Goal: Task Accomplishment & Management: Manage account settings

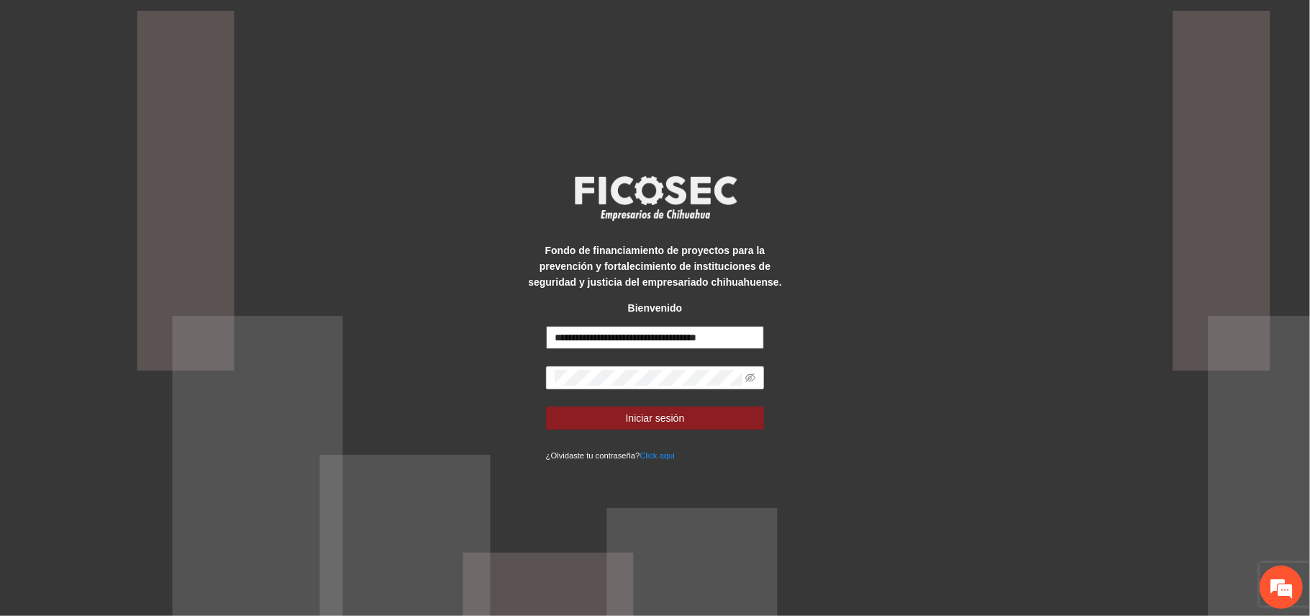
click at [610, 335] on input "**********" at bounding box center [655, 337] width 219 height 23
type input "**********"
click at [651, 419] on span "Iniciar sesión" at bounding box center [655, 418] width 59 height 16
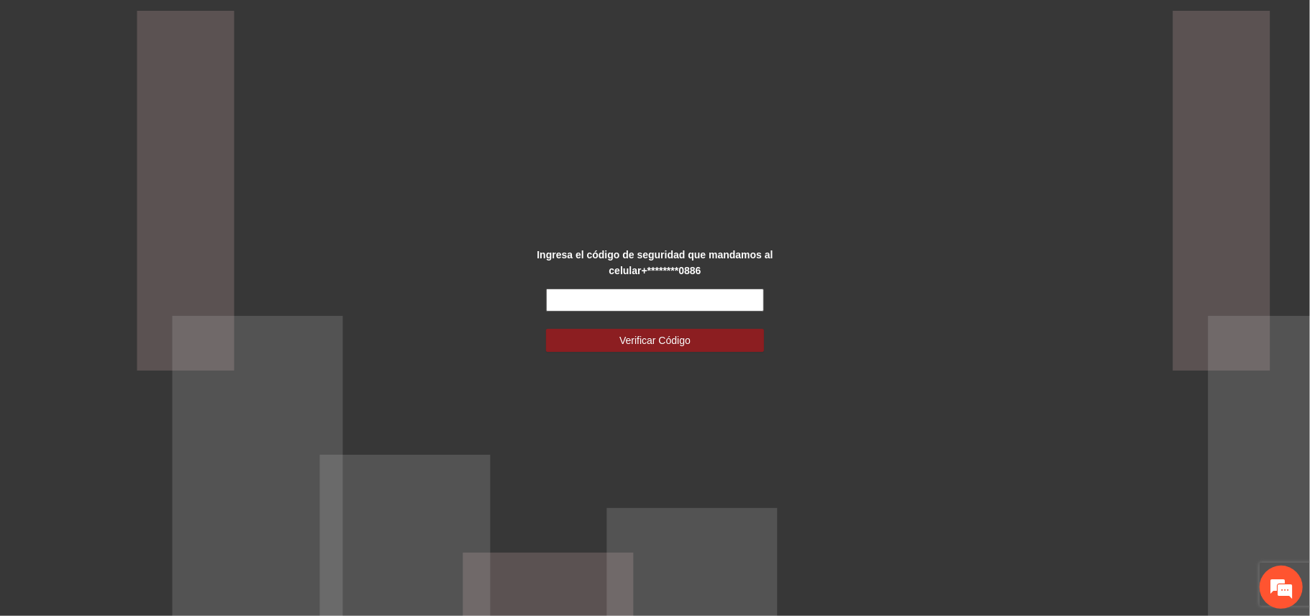
click at [617, 305] on input "text" at bounding box center [655, 299] width 219 height 23
click at [610, 297] on input "text" at bounding box center [655, 299] width 219 height 23
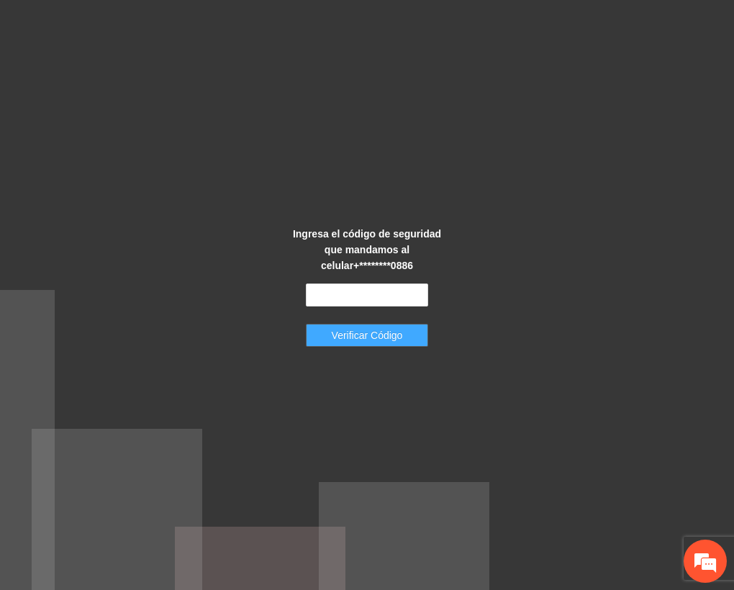
click at [387, 332] on span "Verificar Código" at bounding box center [367, 335] width 71 height 16
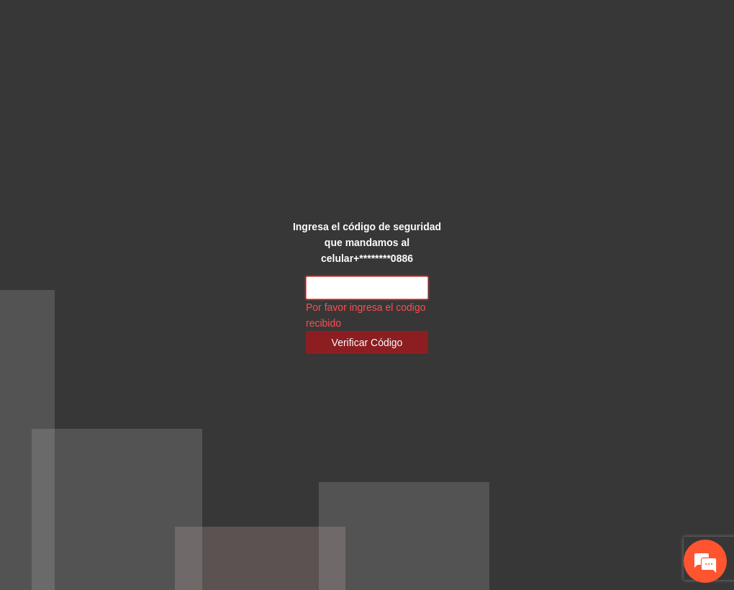
click at [352, 291] on input "text" at bounding box center [367, 287] width 122 height 23
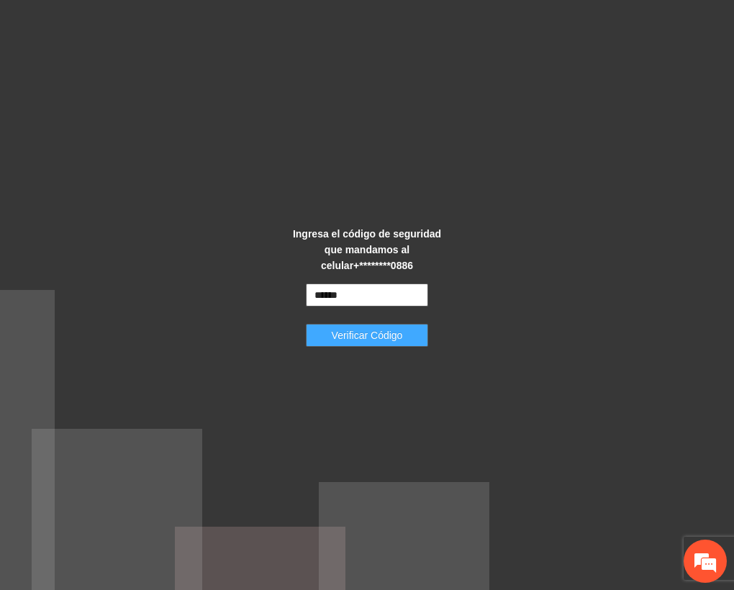
type input "******"
click at [377, 324] on button "Verificar Código" at bounding box center [367, 335] width 122 height 23
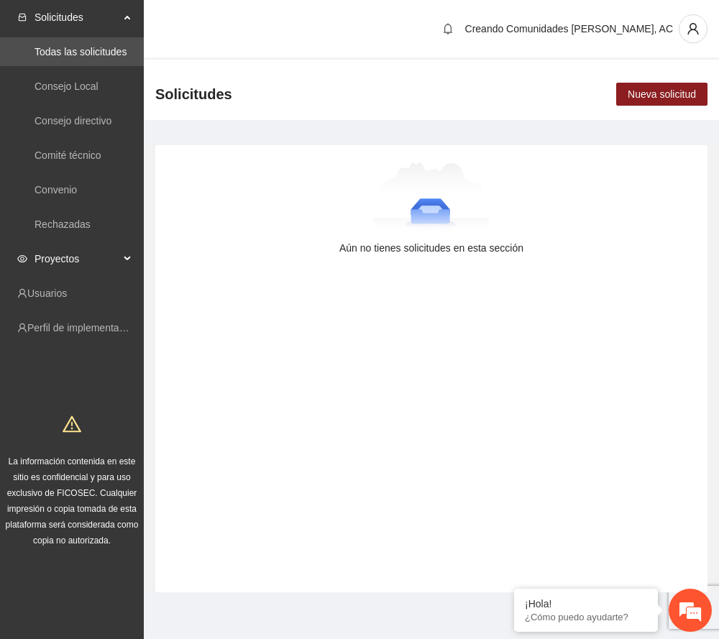
click at [83, 253] on span "Proyectos" at bounding box center [77, 259] width 85 height 29
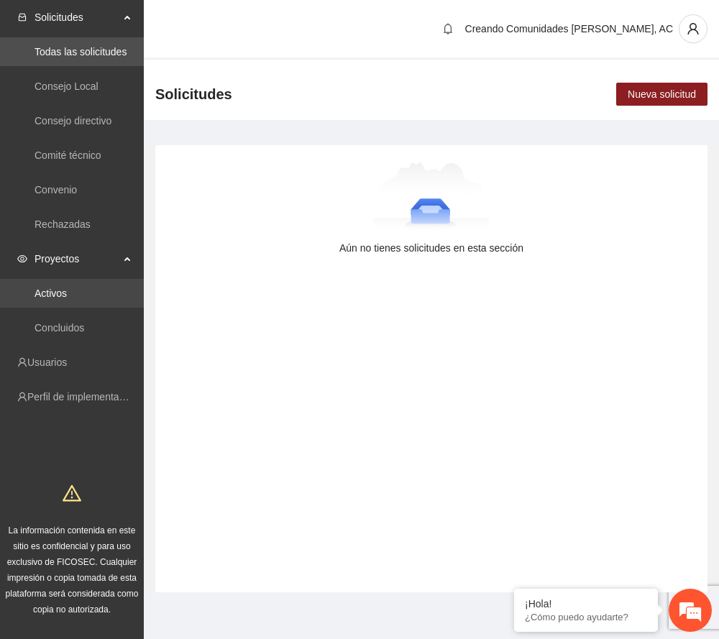
click at [67, 288] on link "Activos" at bounding box center [51, 294] width 32 height 12
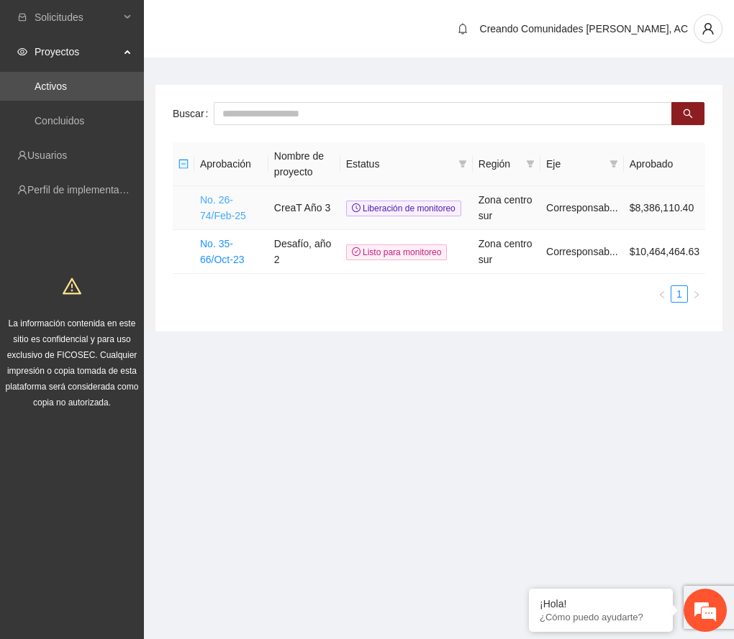
click at [219, 219] on link "No. 26-74/Feb-25" at bounding box center [223, 207] width 46 height 27
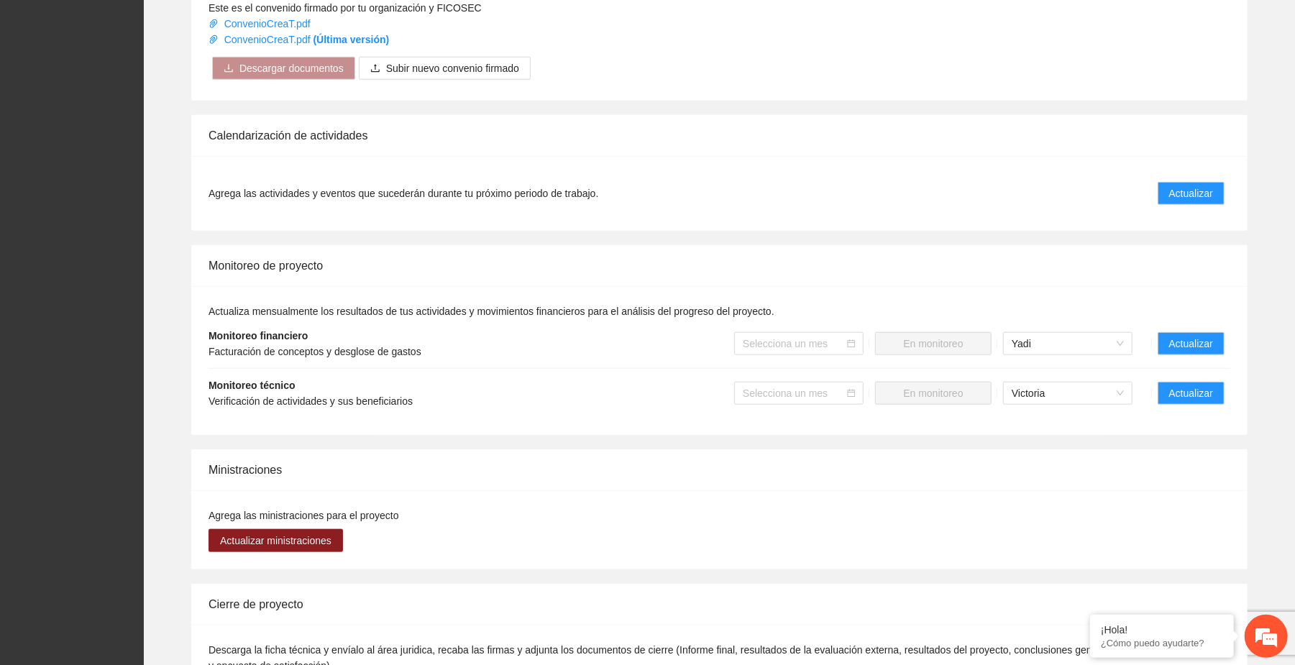
scroll to position [837, 0]
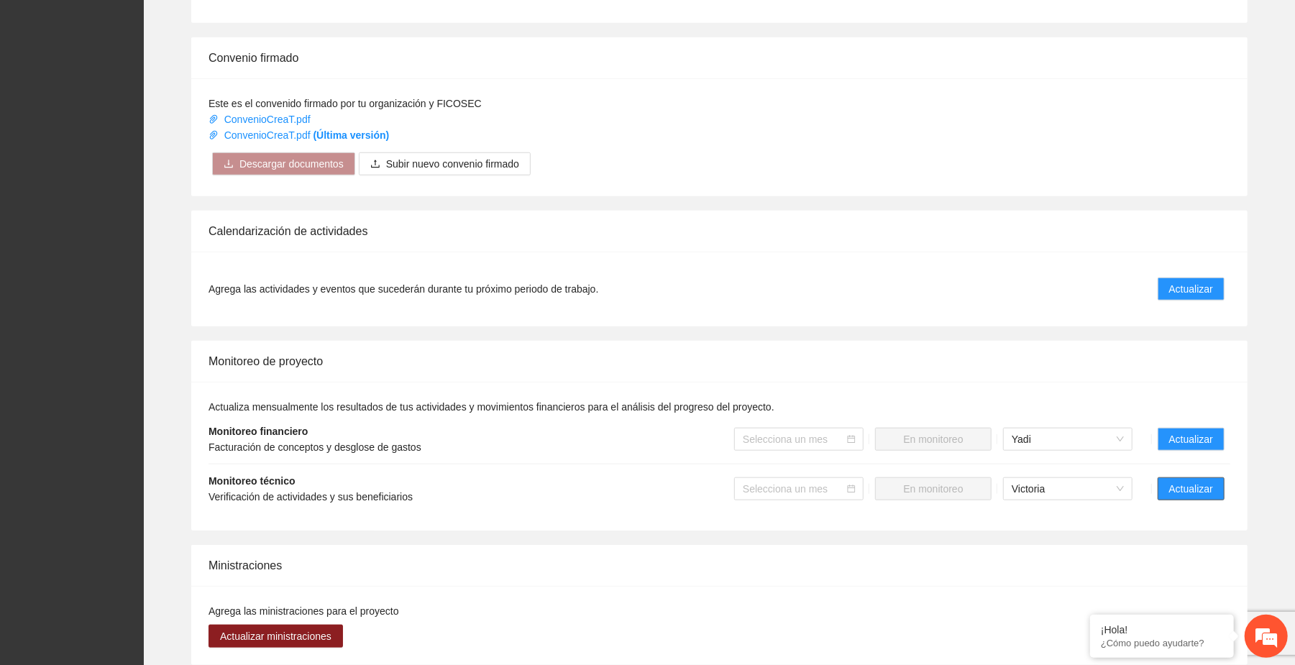
click at [733, 493] on span "Actualizar" at bounding box center [1191, 489] width 44 height 16
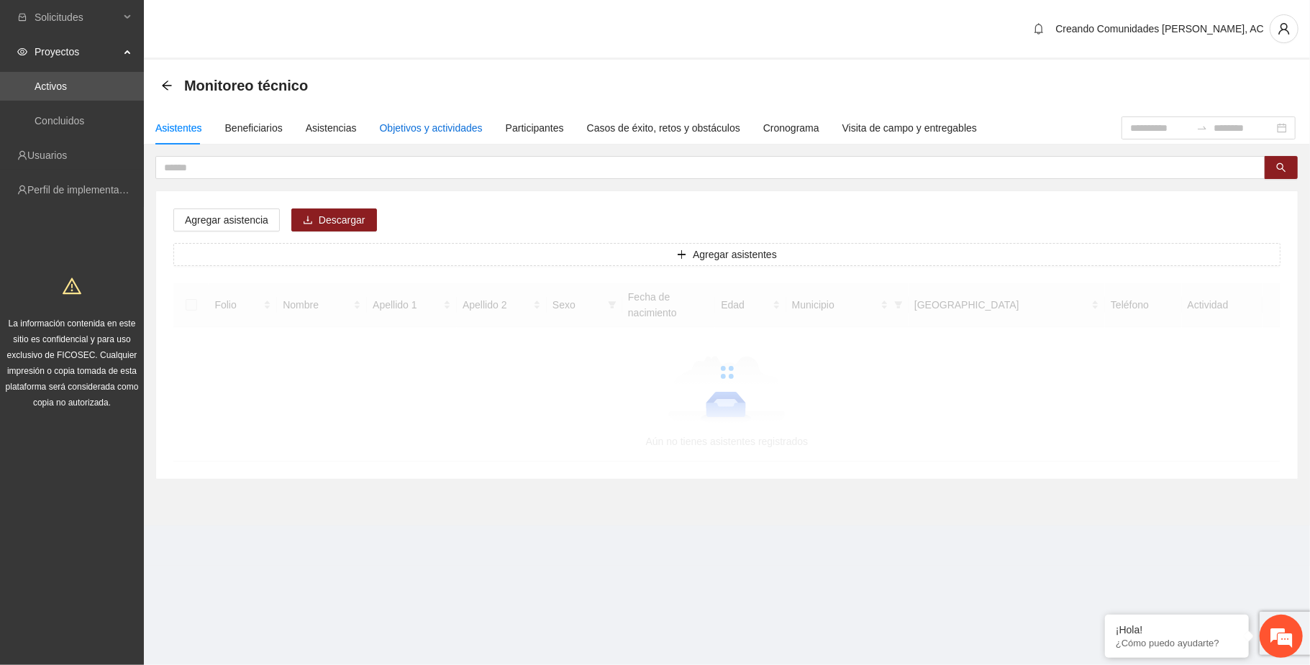
click at [432, 127] on div "Objetivos y actividades" at bounding box center [431, 128] width 103 height 16
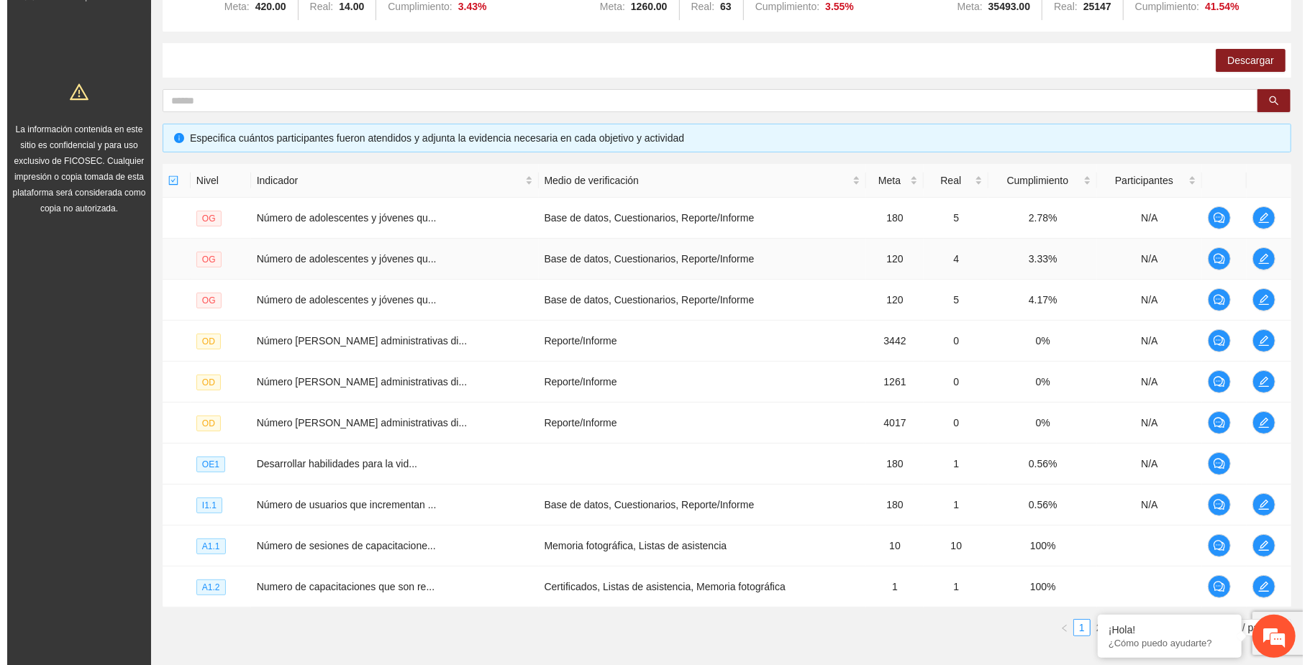
scroll to position [278, 0]
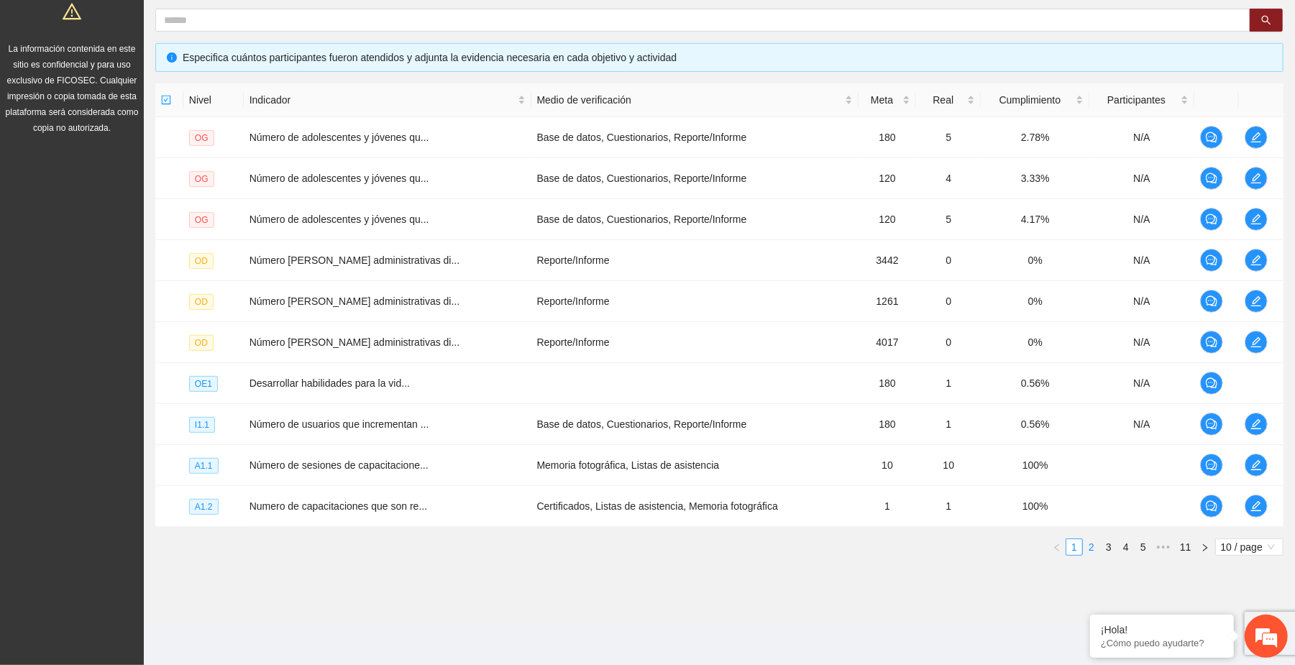
click at [733, 547] on link "2" at bounding box center [1092, 547] width 16 height 16
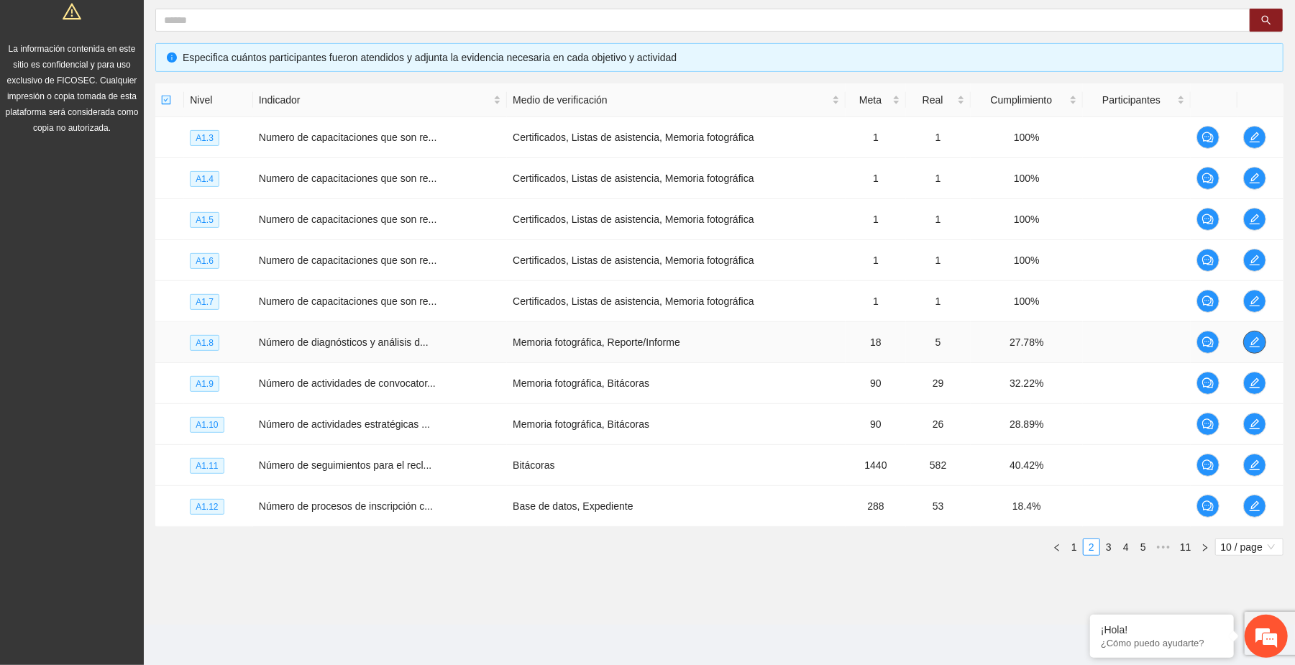
click at [733, 334] on button "button" at bounding box center [1254, 342] width 23 height 23
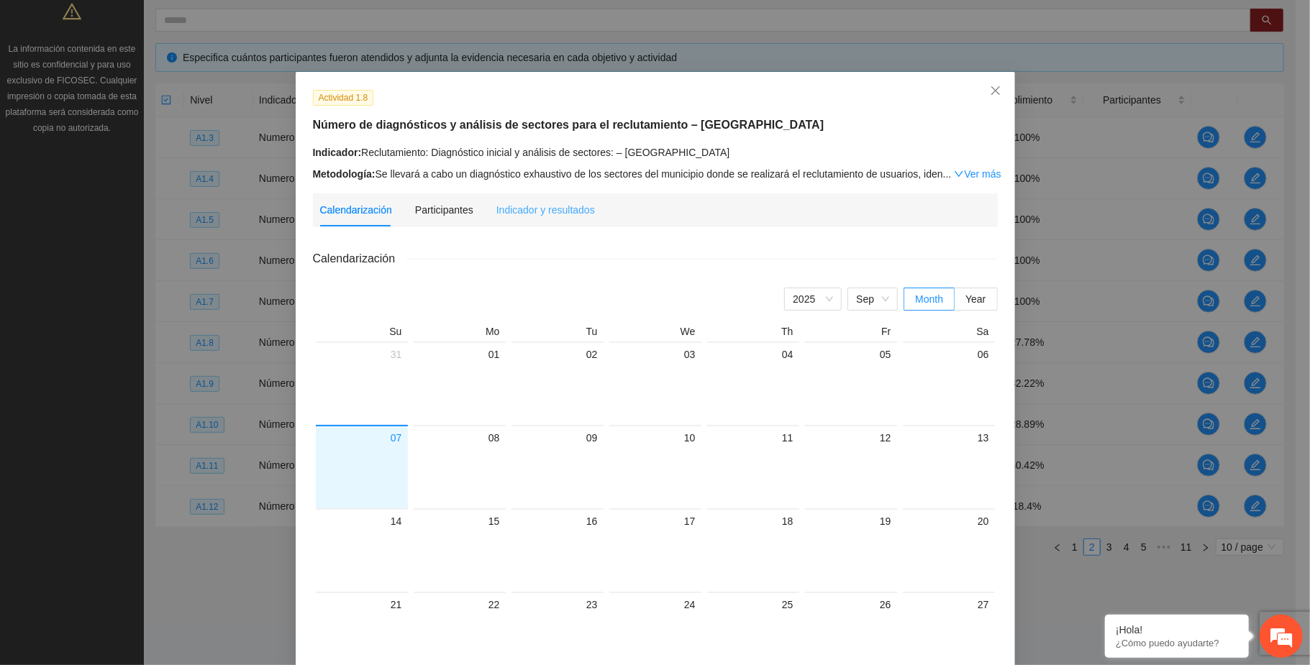
click at [533, 199] on div "Indicador y resultados" at bounding box center [545, 209] width 99 height 33
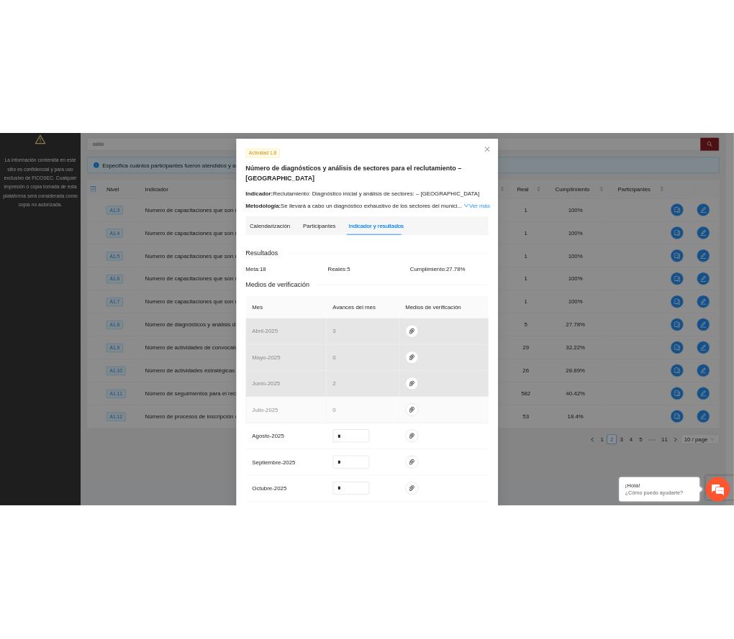
scroll to position [96, 0]
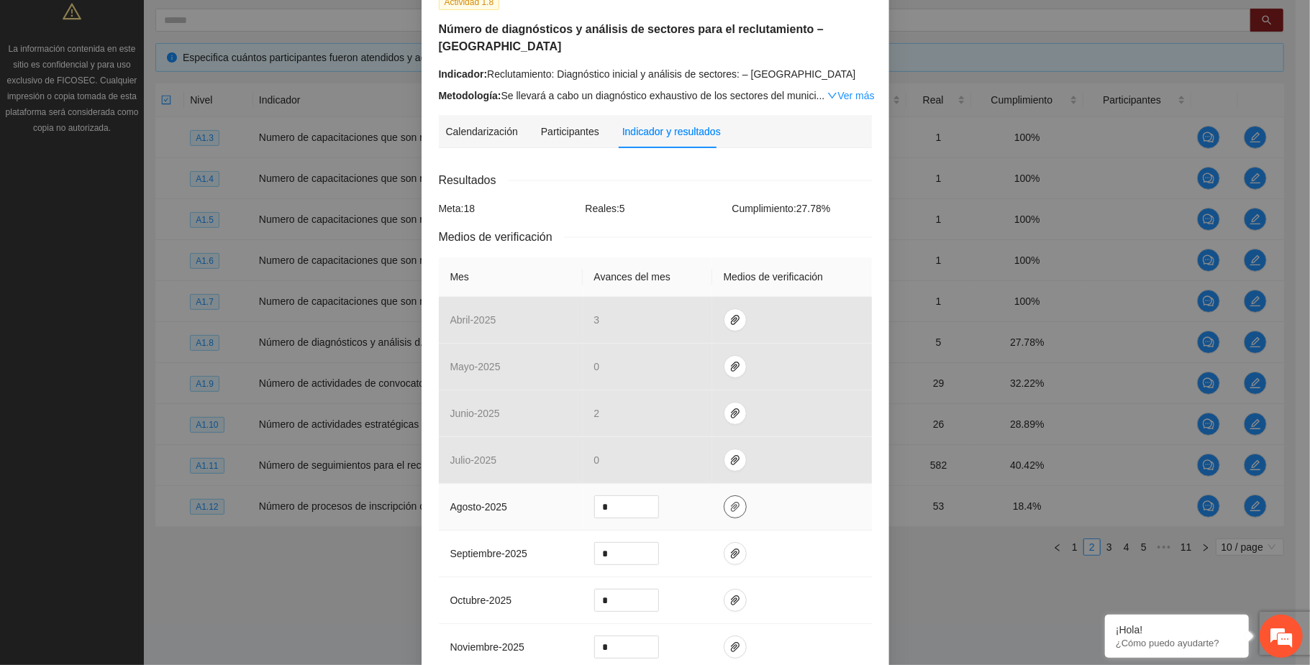
click at [731, 502] on icon "paper-clip" at bounding box center [735, 507] width 9 height 10
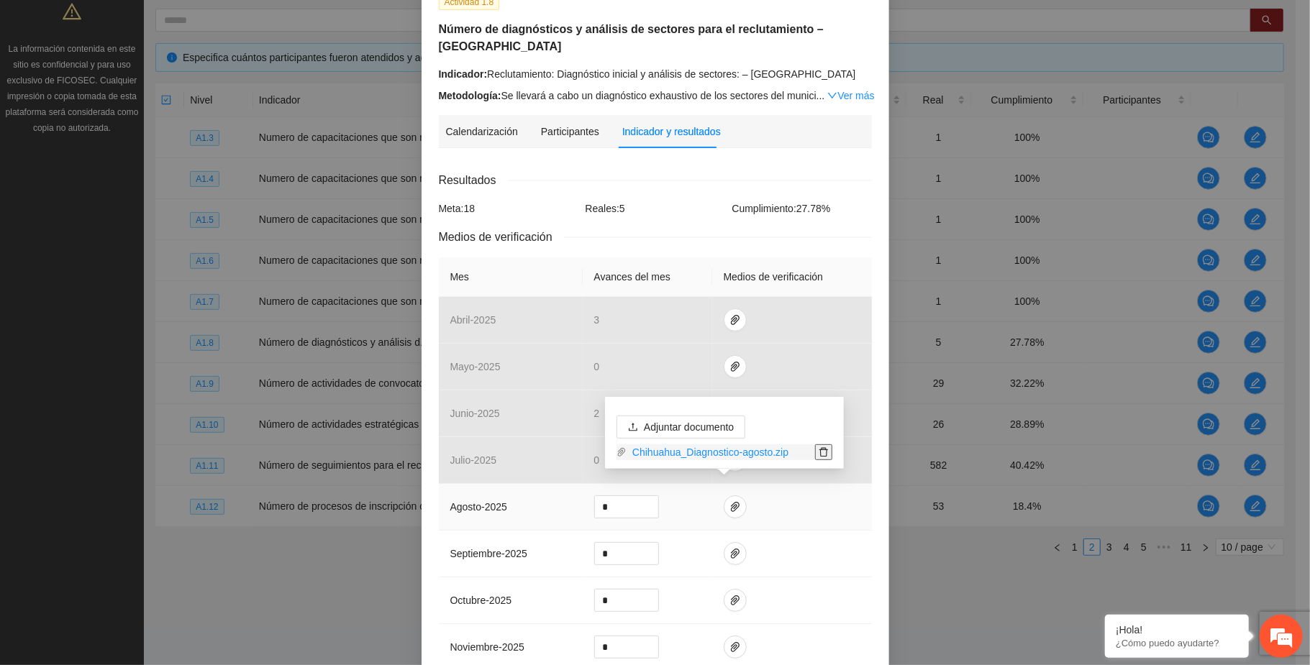
click at [733, 449] on span "delete" at bounding box center [824, 452] width 16 height 10
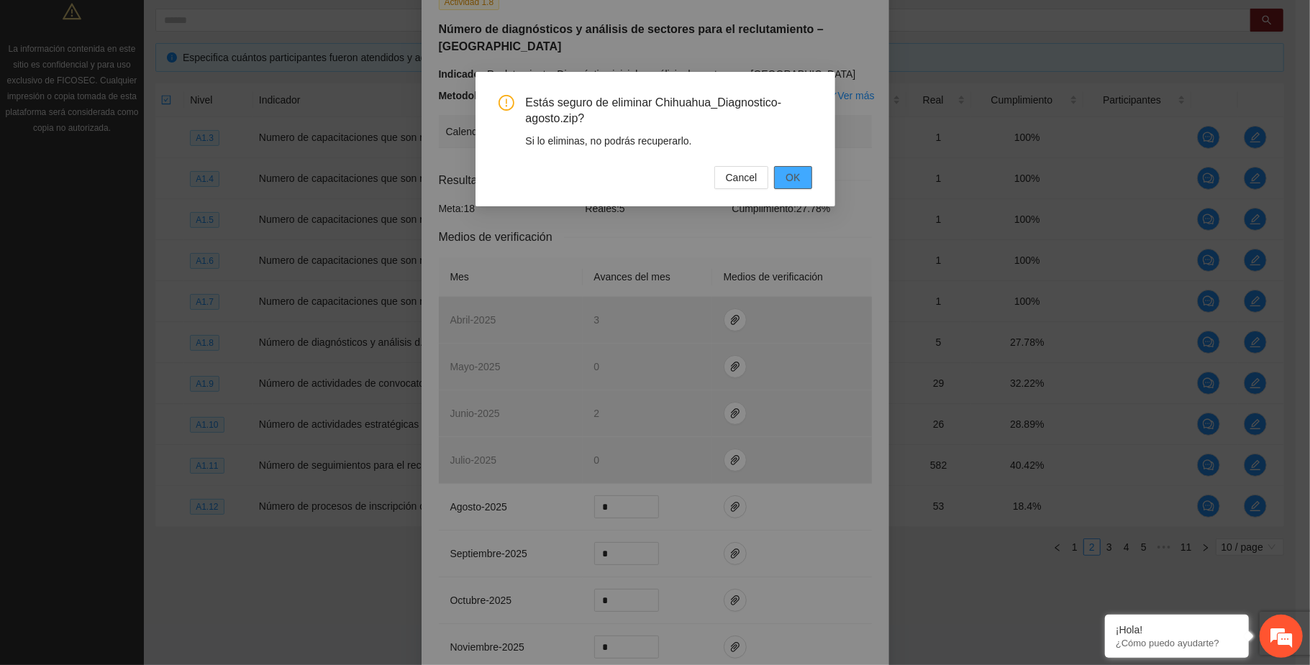
click at [733, 174] on button "OK" at bounding box center [792, 177] width 37 height 23
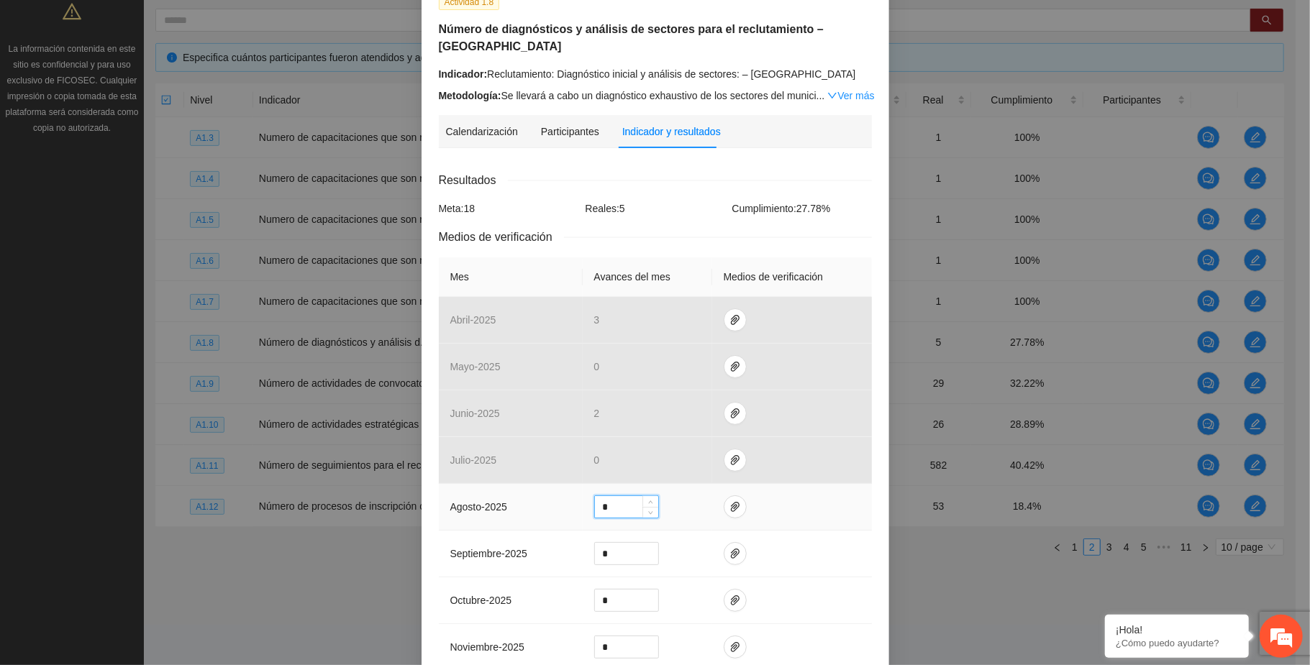
click at [606, 496] on input "*" at bounding box center [626, 507] width 63 height 22
type input "*"
click at [731, 502] on icon "paper-clip" at bounding box center [735, 507] width 9 height 10
click at [722, 449] on span "Adjuntar documento" at bounding box center [689, 449] width 90 height 16
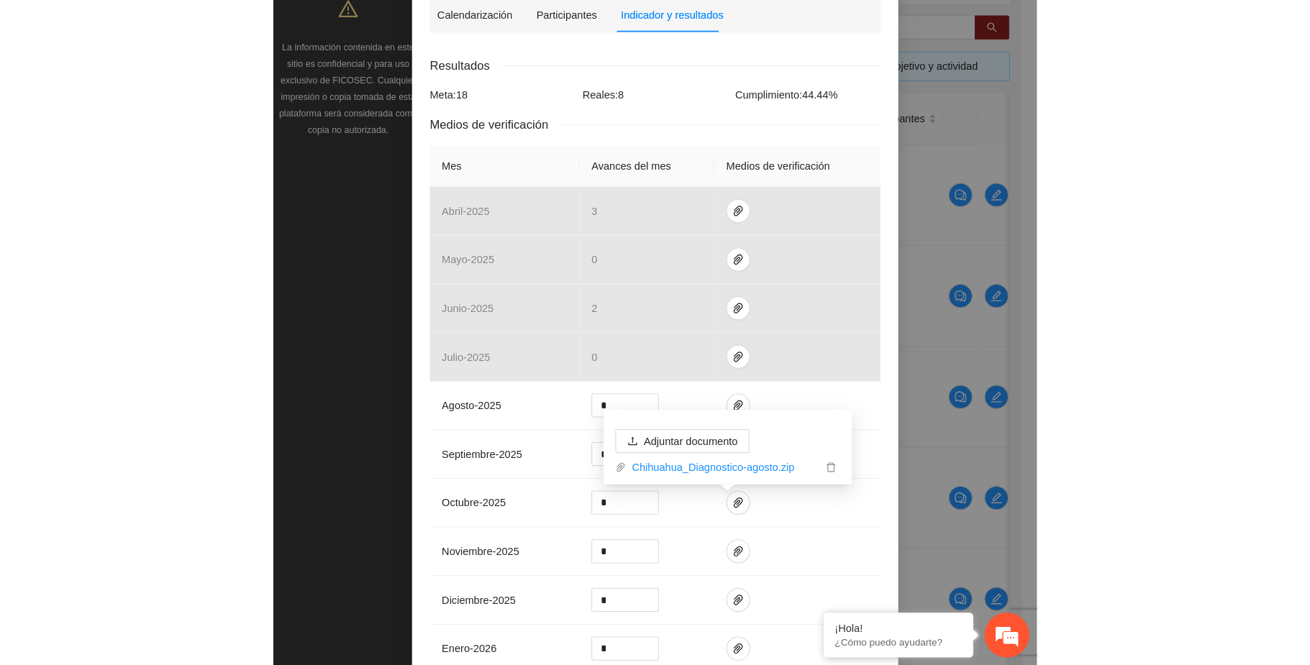
scroll to position [396, 0]
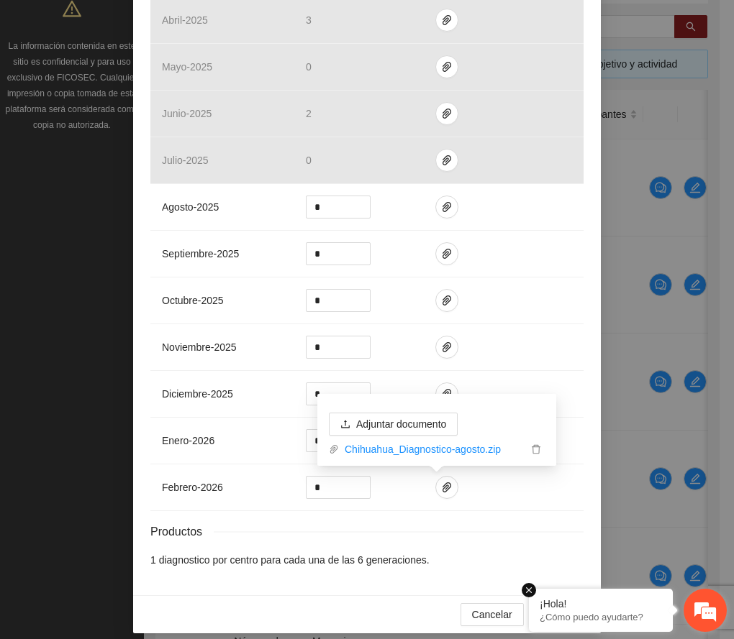
click at [528, 590] on em at bounding box center [528, 590] width 14 height 14
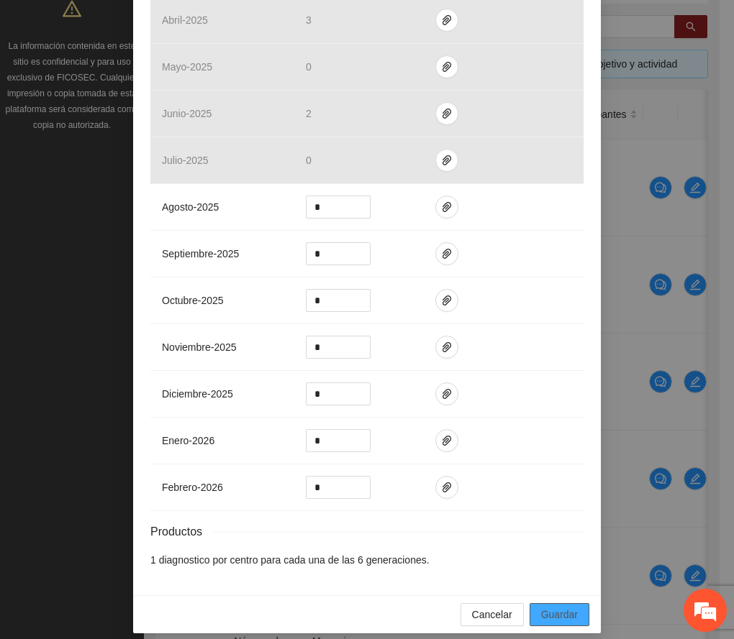
click at [541, 607] on span "Guardar" at bounding box center [559, 615] width 37 height 16
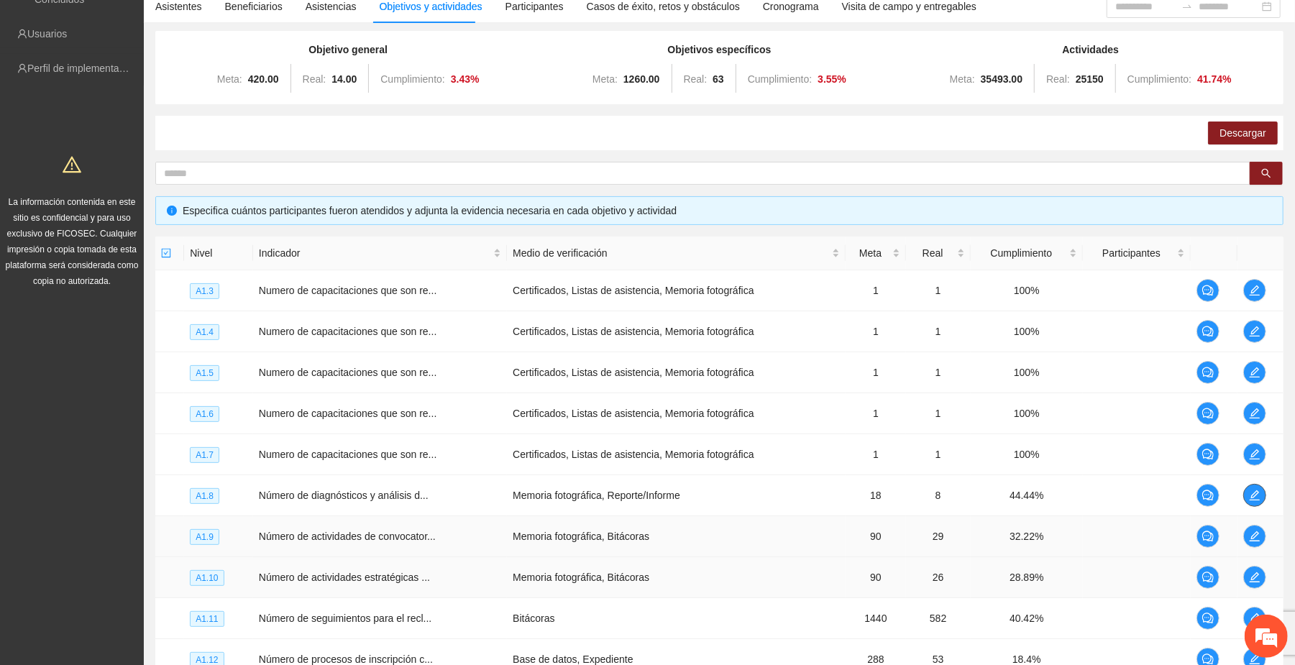
scroll to position [0, 0]
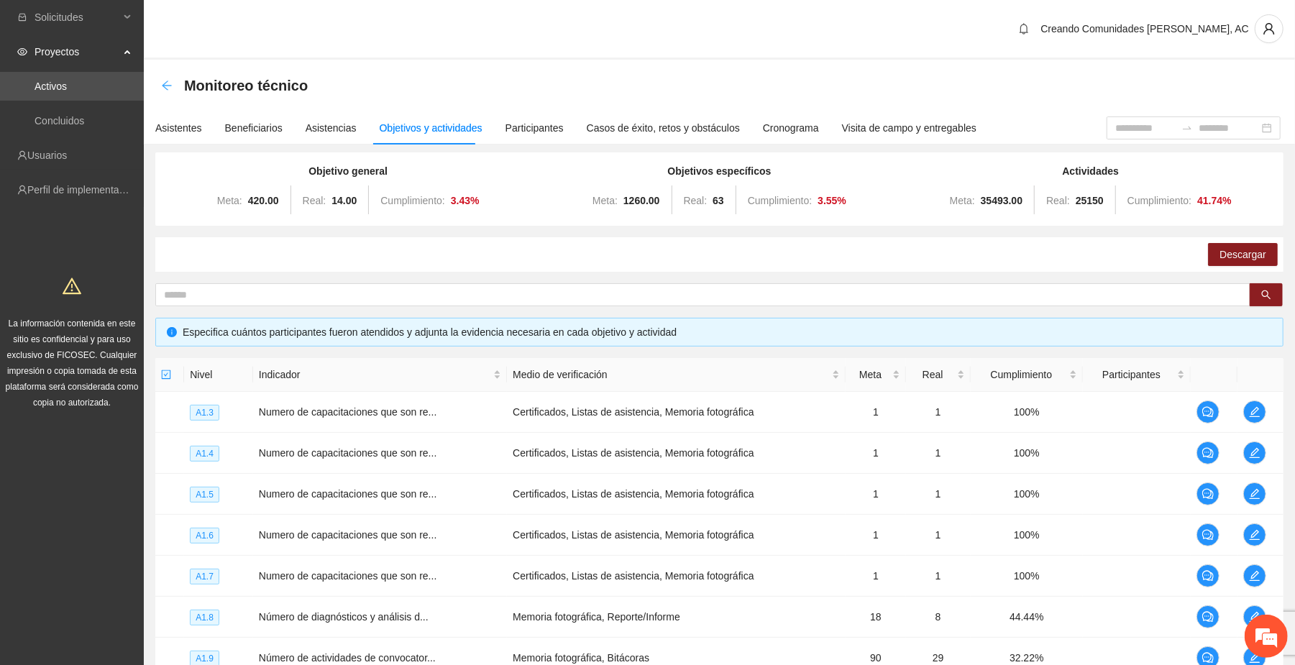
click at [170, 86] on icon "arrow-left" at bounding box center [167, 86] width 12 height 12
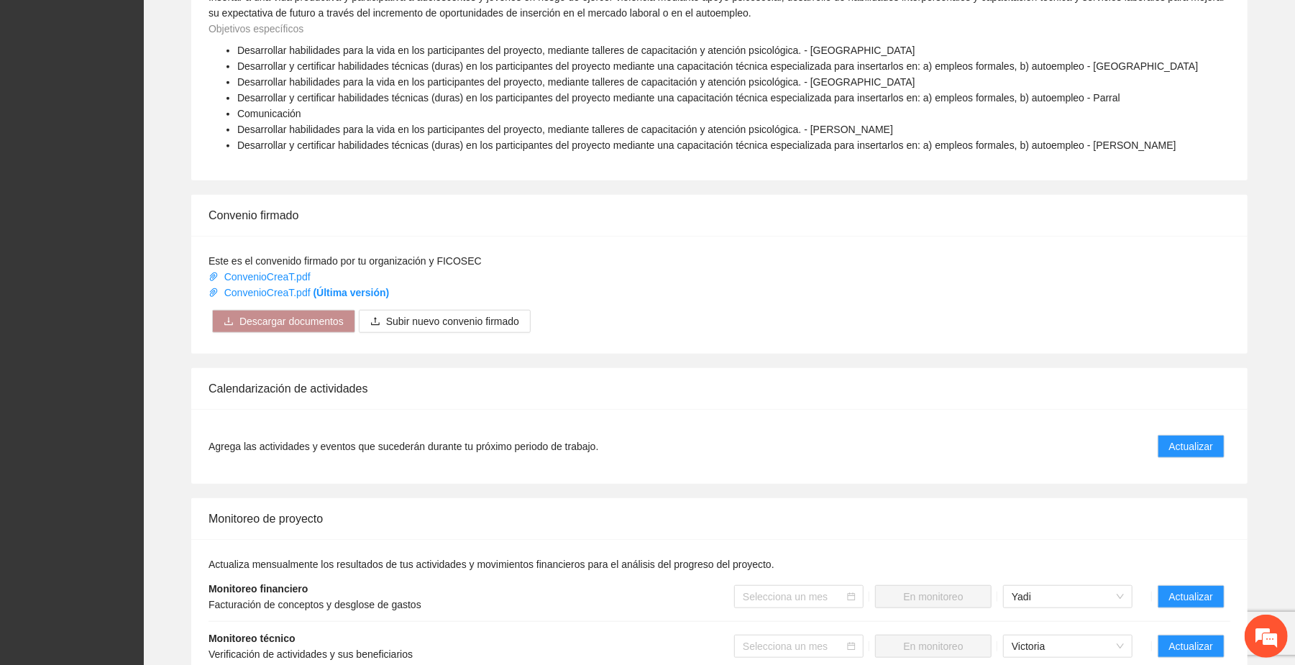
scroll to position [1054, 0]
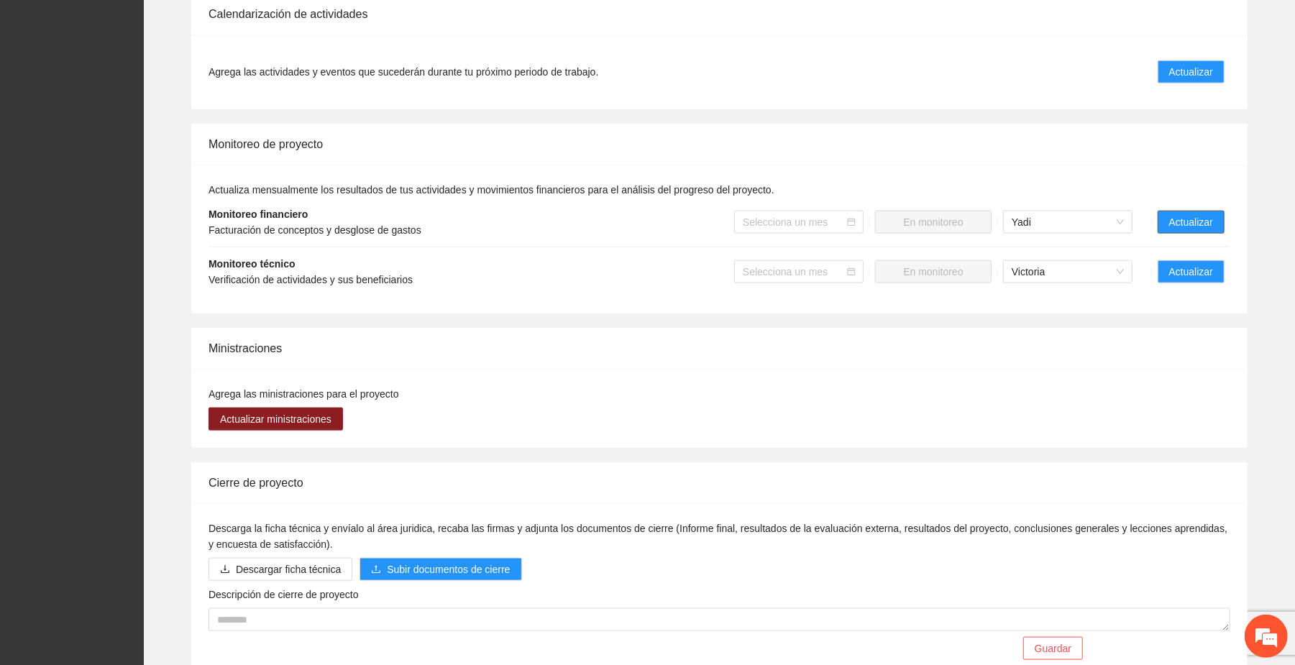
click at [733, 224] on span "Actualizar" at bounding box center [1191, 222] width 44 height 16
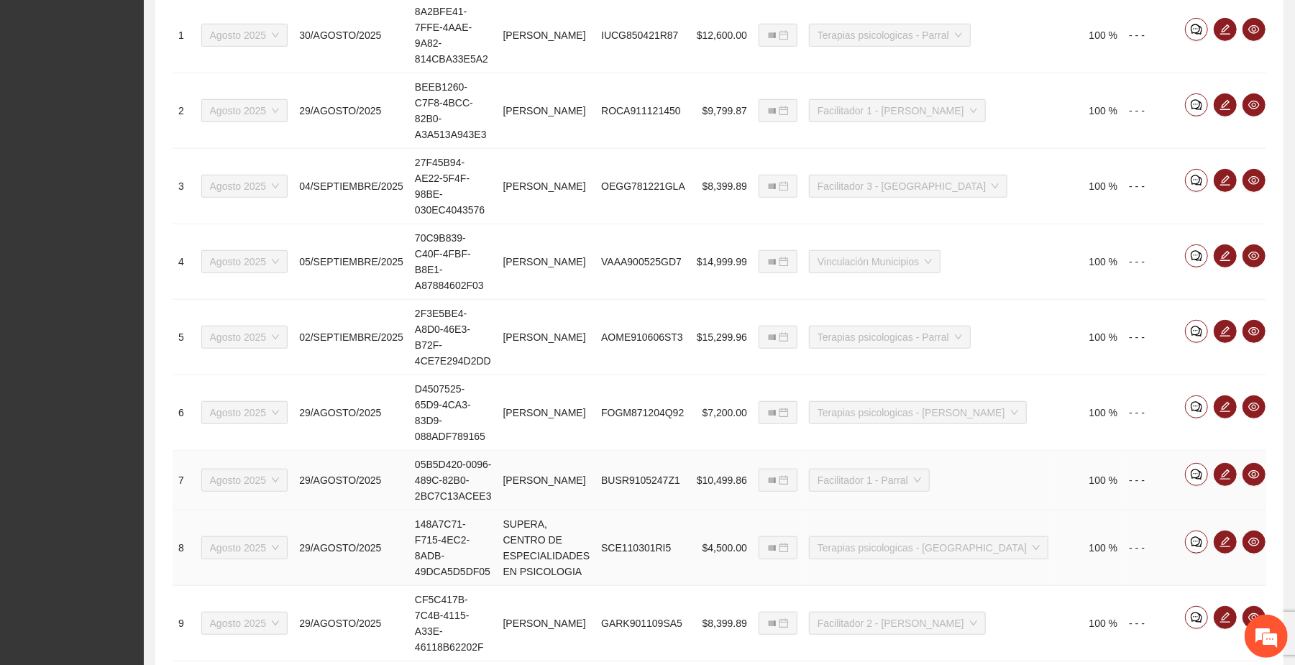
scroll to position [671, 0]
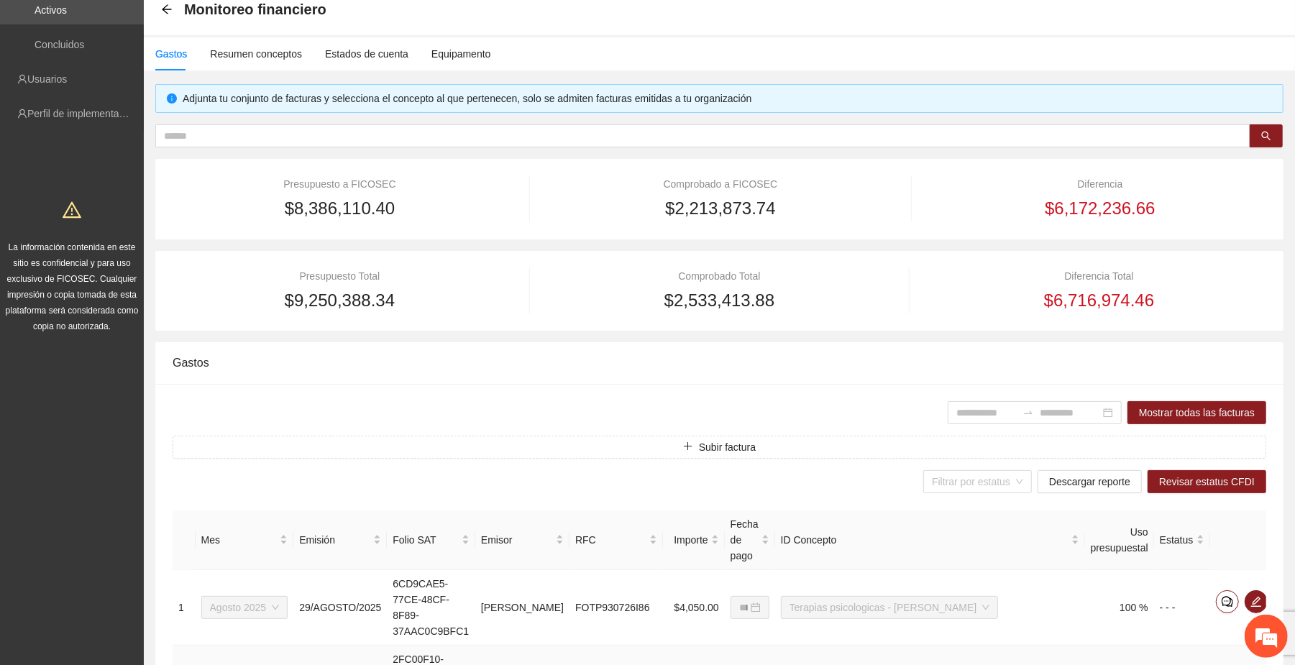
scroll to position [67, 0]
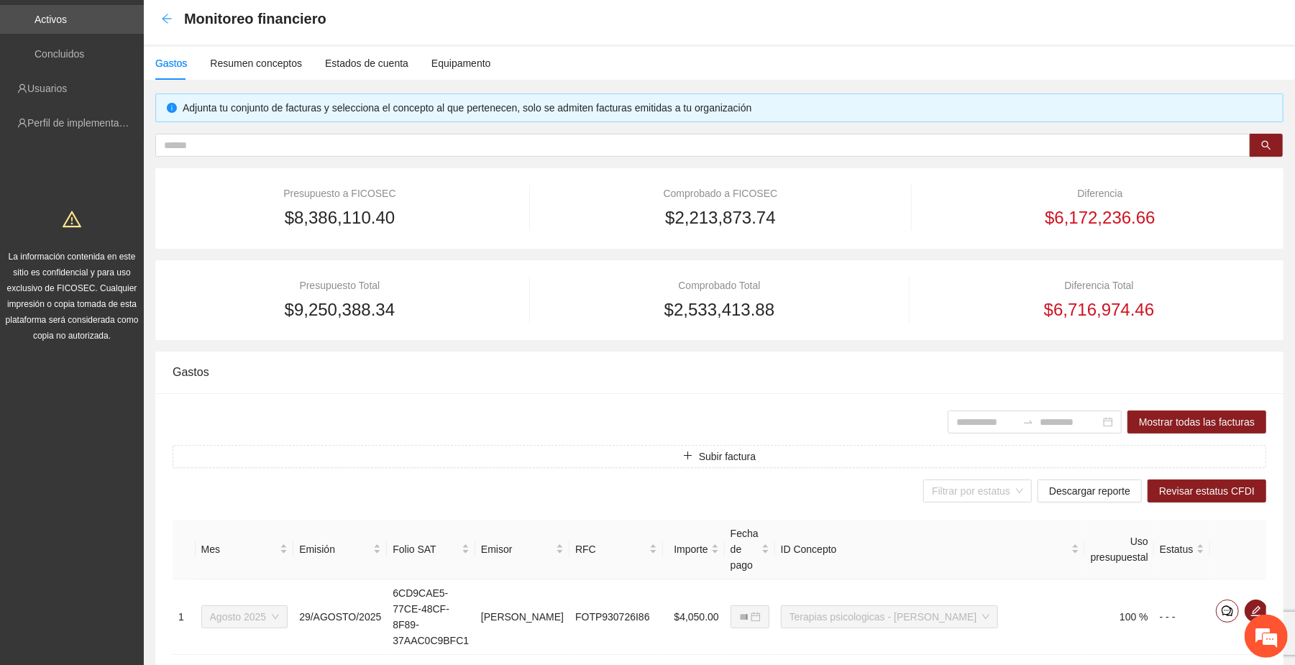
click at [162, 13] on icon "arrow-left" at bounding box center [167, 19] width 12 height 12
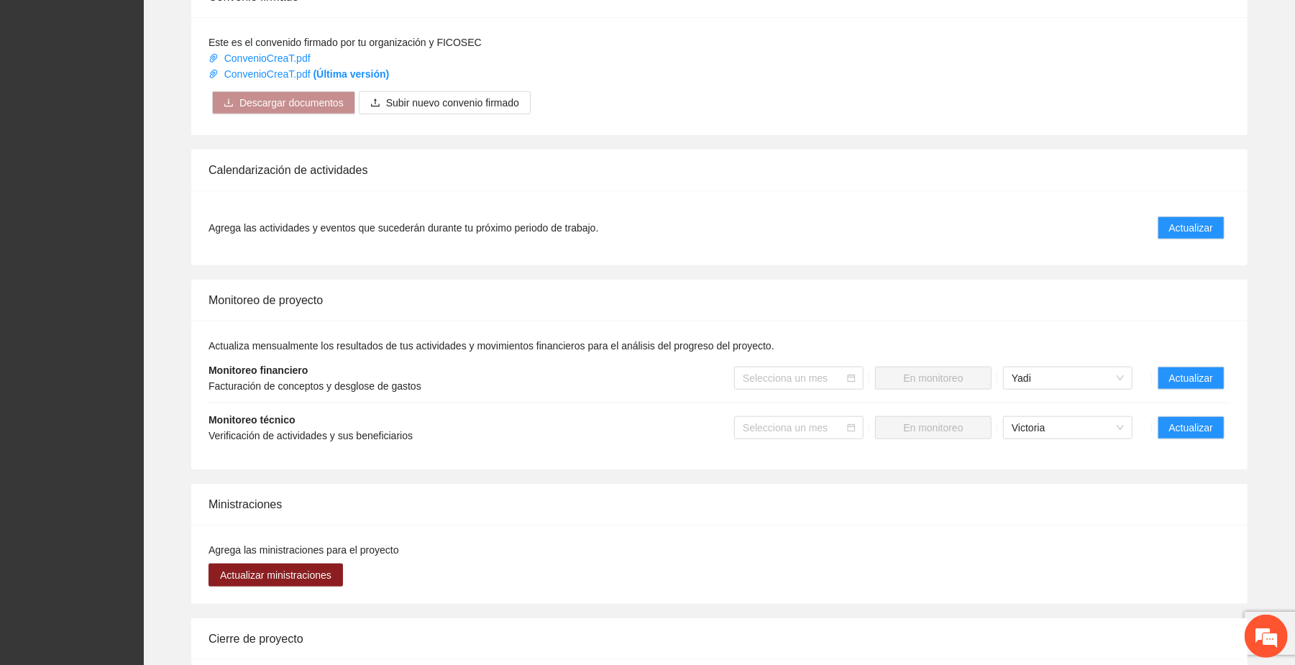
scroll to position [959, 0]
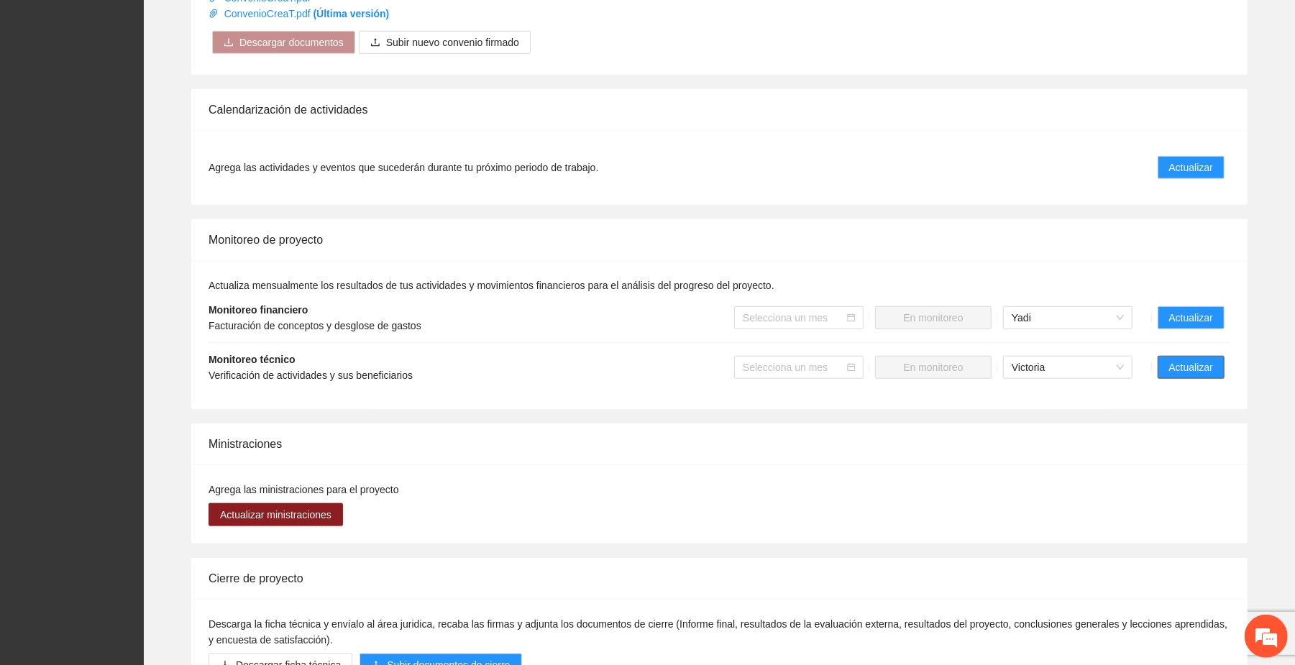
click at [733, 372] on span "Actualizar" at bounding box center [1191, 368] width 44 height 16
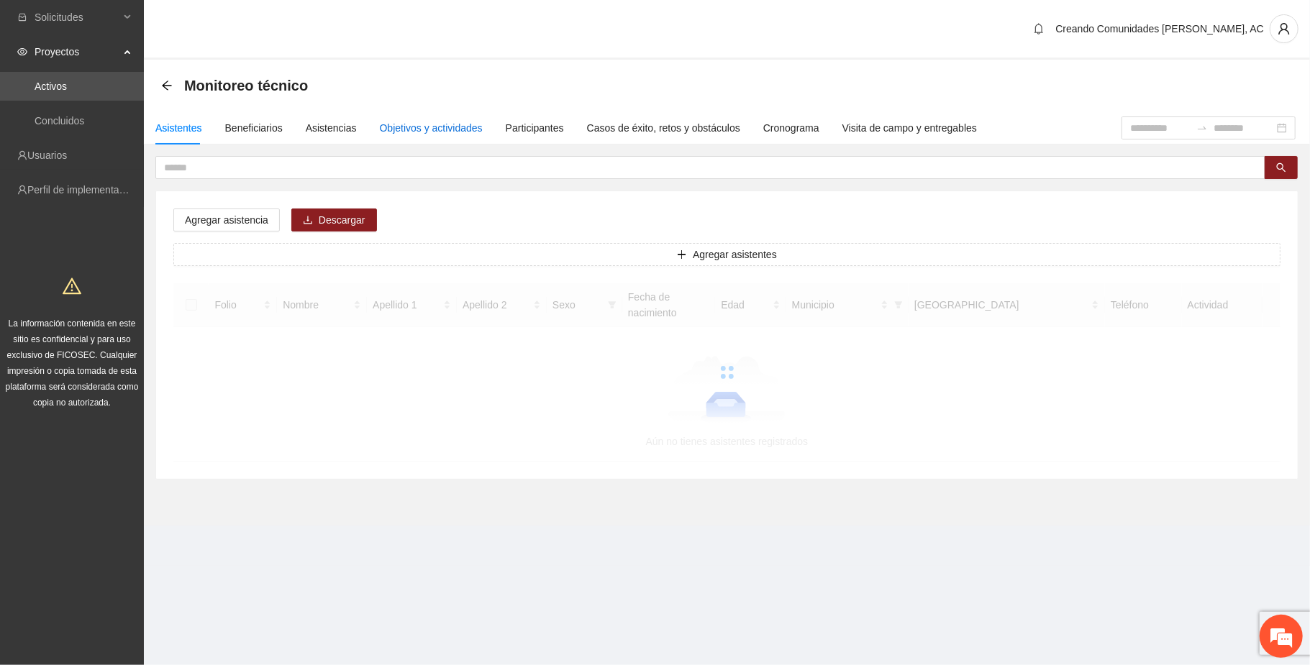
click at [416, 124] on div "Objetivos y actividades" at bounding box center [431, 128] width 103 height 16
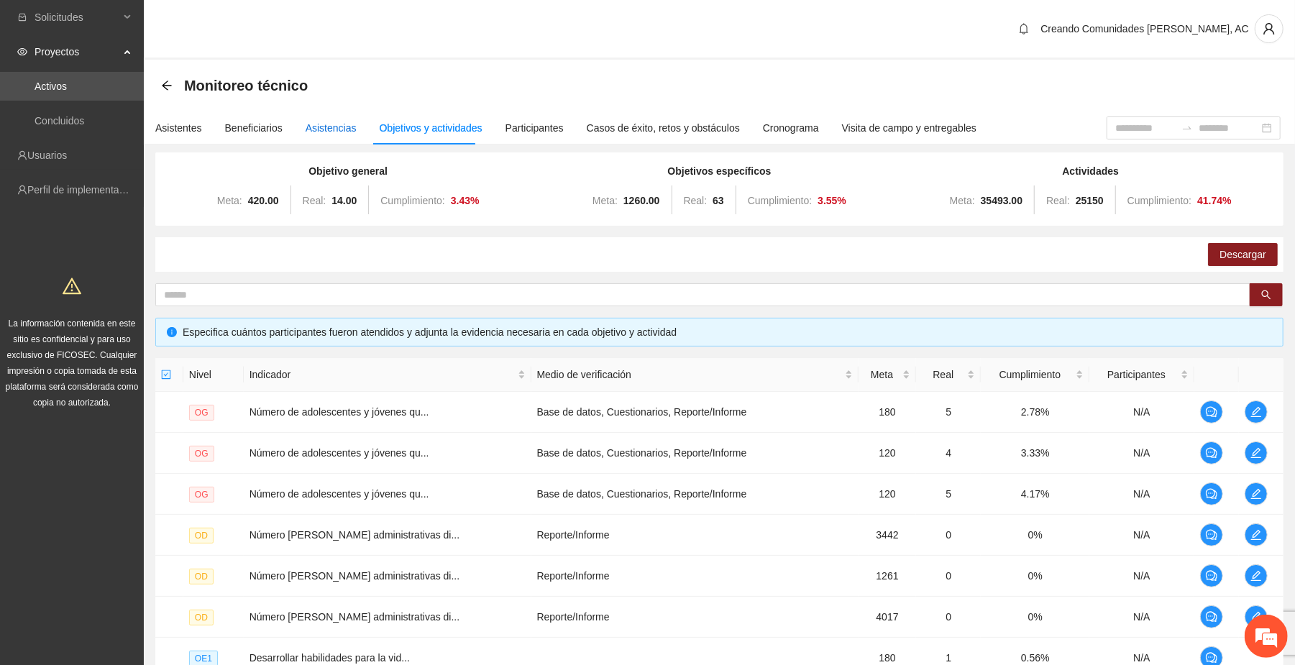
click at [323, 127] on div "Asistencias" at bounding box center [331, 128] width 51 height 16
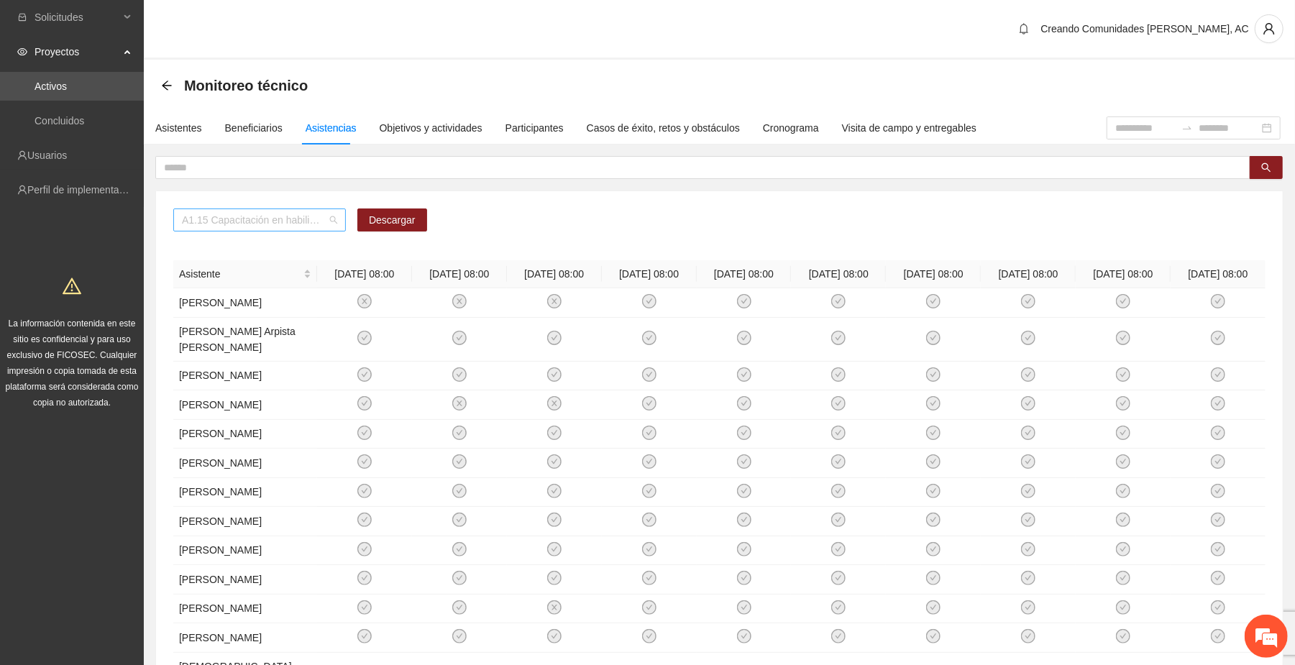
click at [339, 219] on div "A1.15 Capacitación en habilidades para la vida Fase 1 - Chihuahua" at bounding box center [259, 220] width 173 height 23
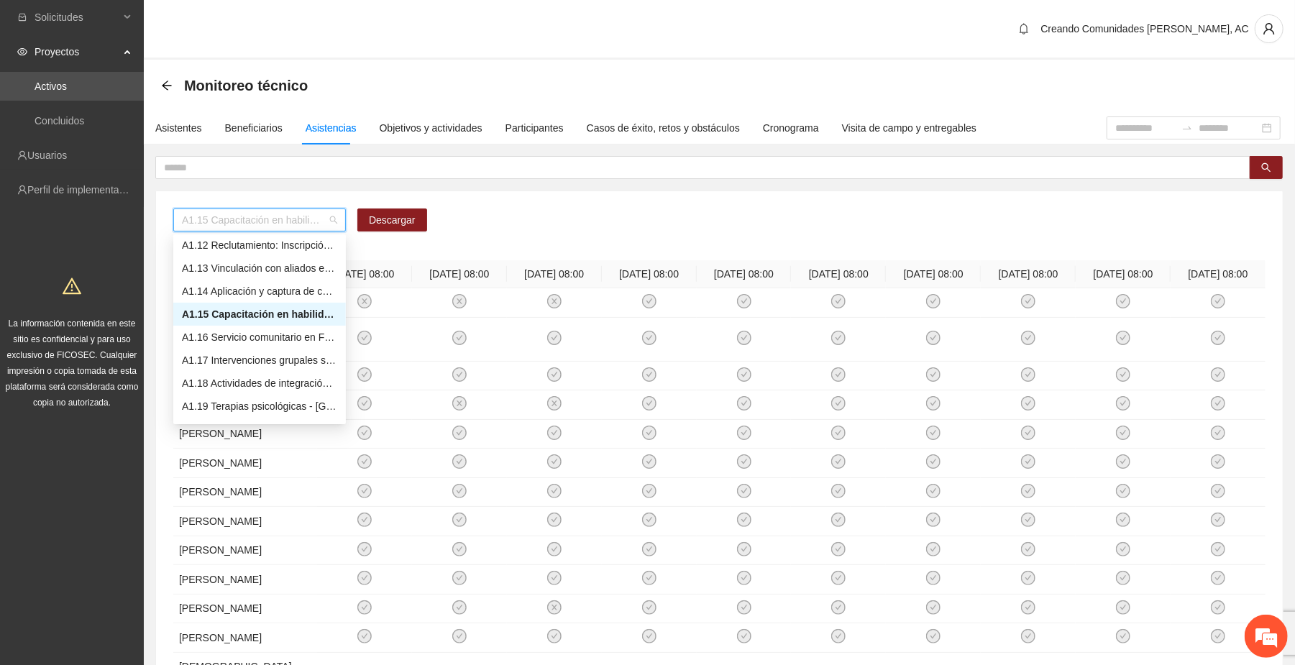
scroll to position [352, 0]
click at [280, 311] on div "A1.19 Terapias psicológicas - Chihuahua" at bounding box center [259, 311] width 155 height 16
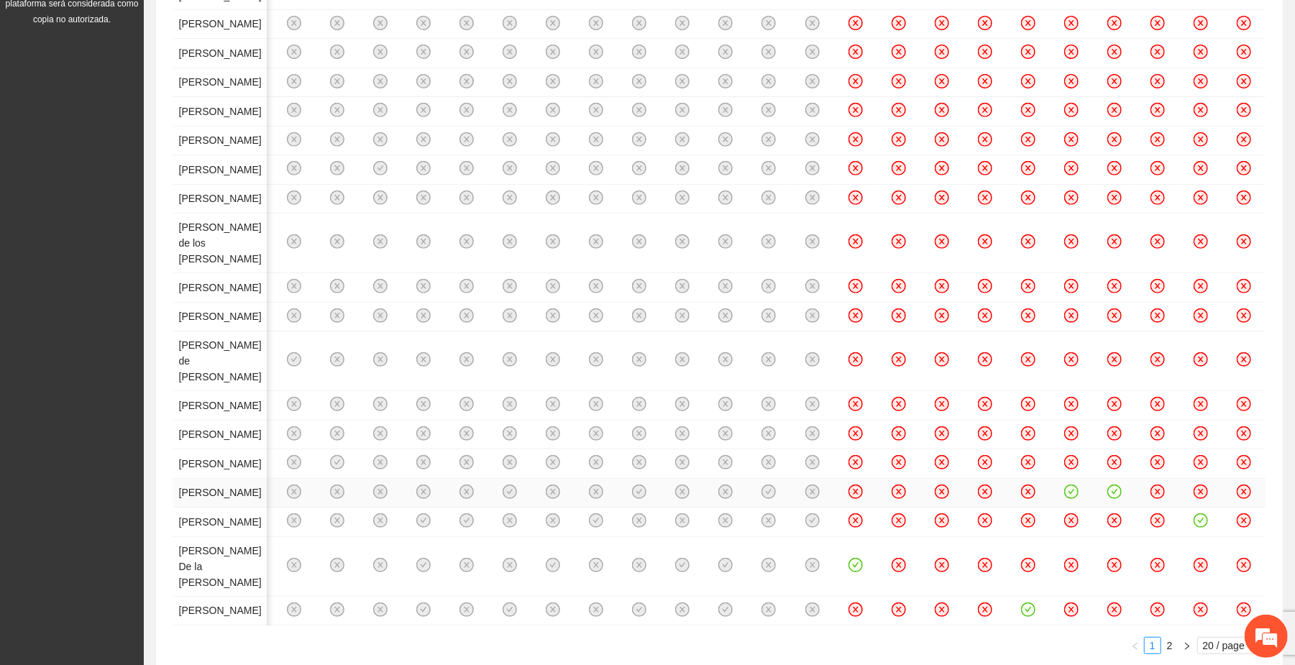
scroll to position [0, 0]
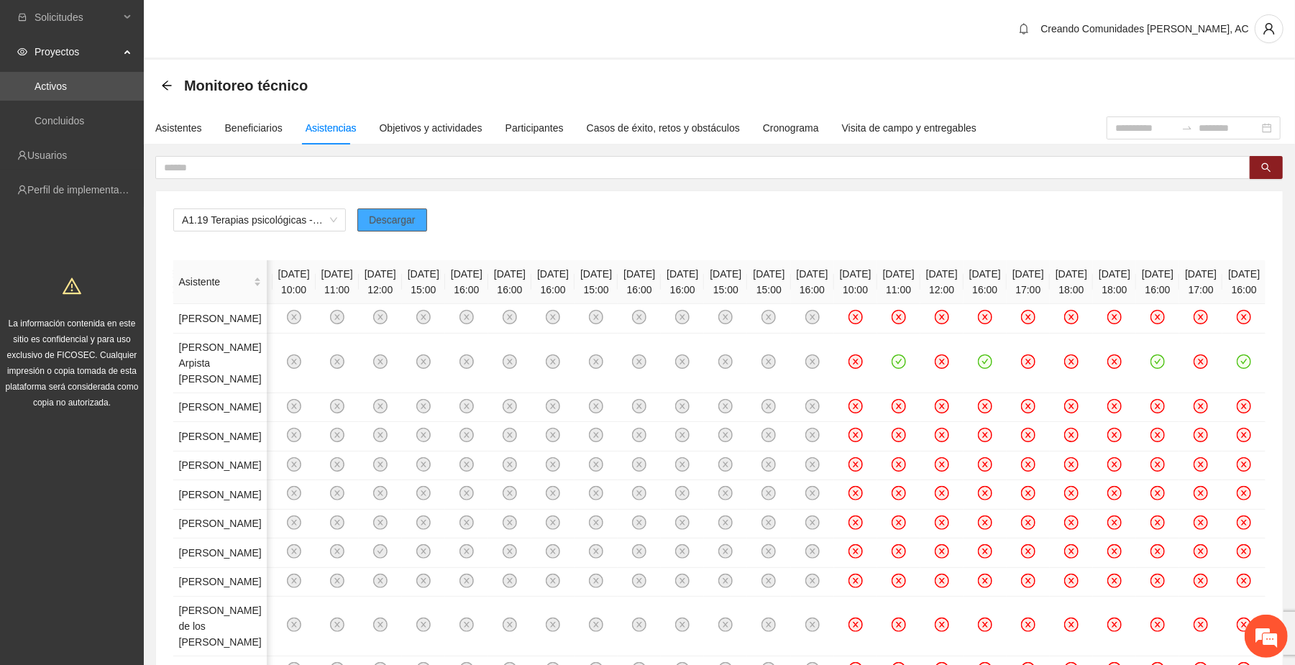
click at [393, 224] on span "Descargar" at bounding box center [392, 220] width 47 height 16
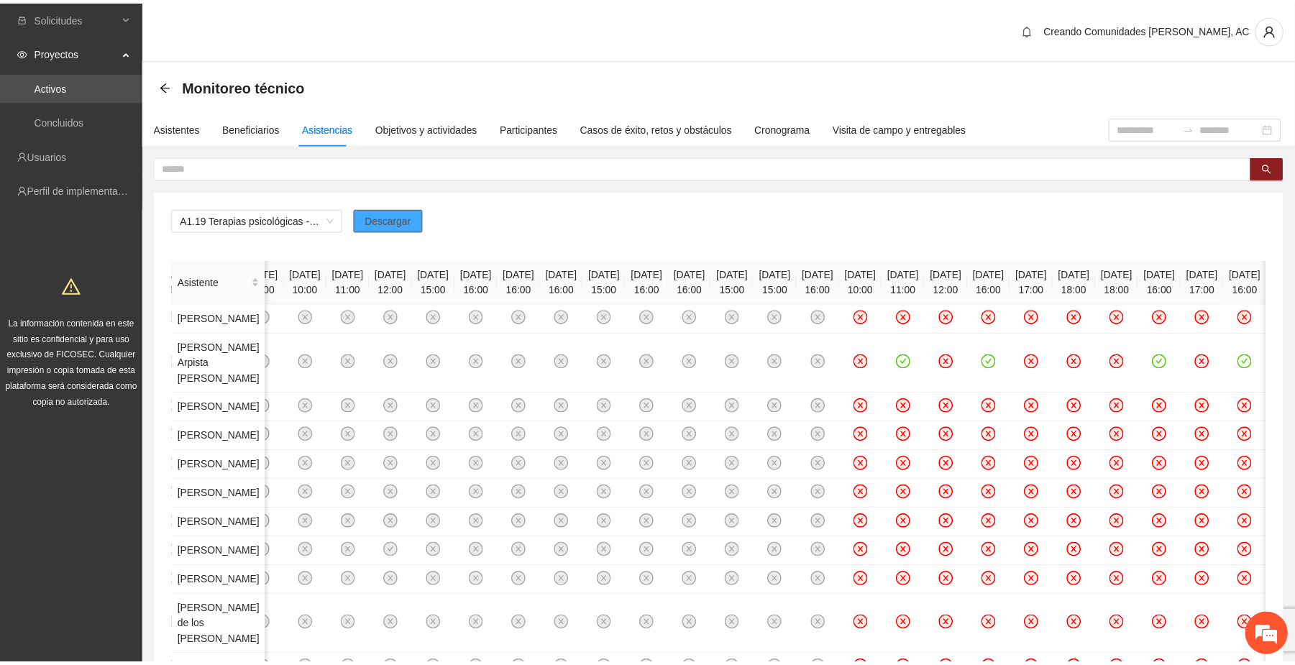
scroll to position [0, 3277]
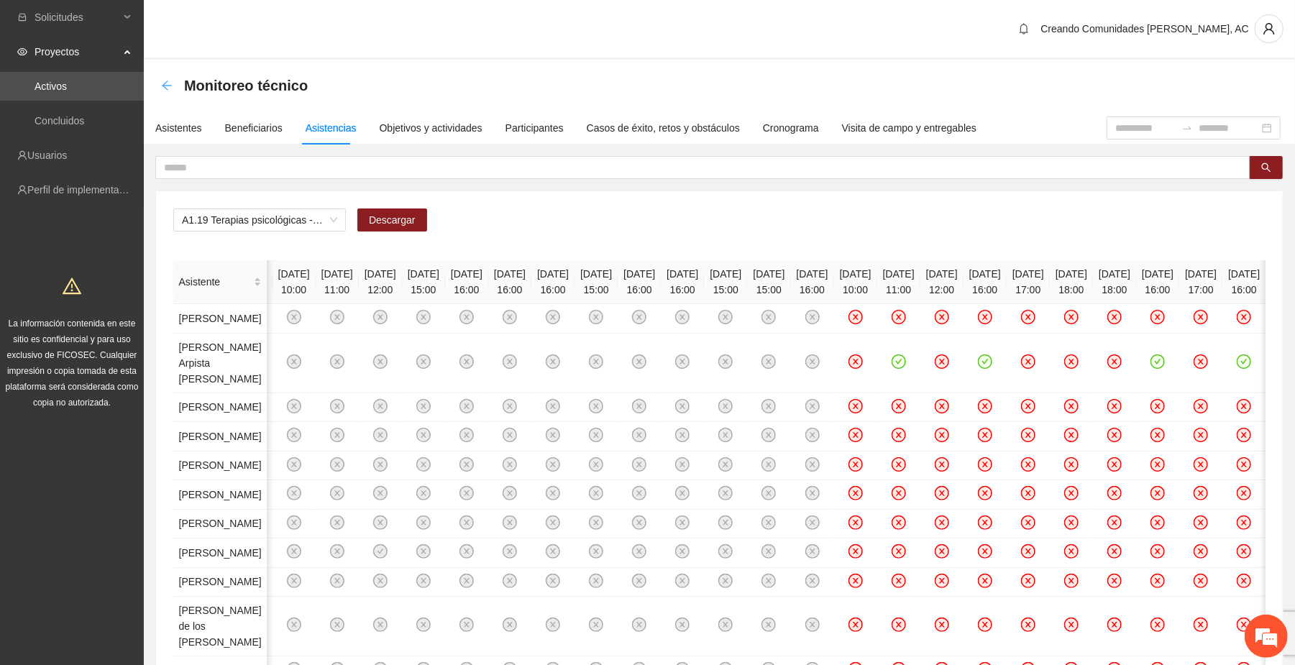
click at [168, 84] on icon "arrow-left" at bounding box center [167, 86] width 12 height 12
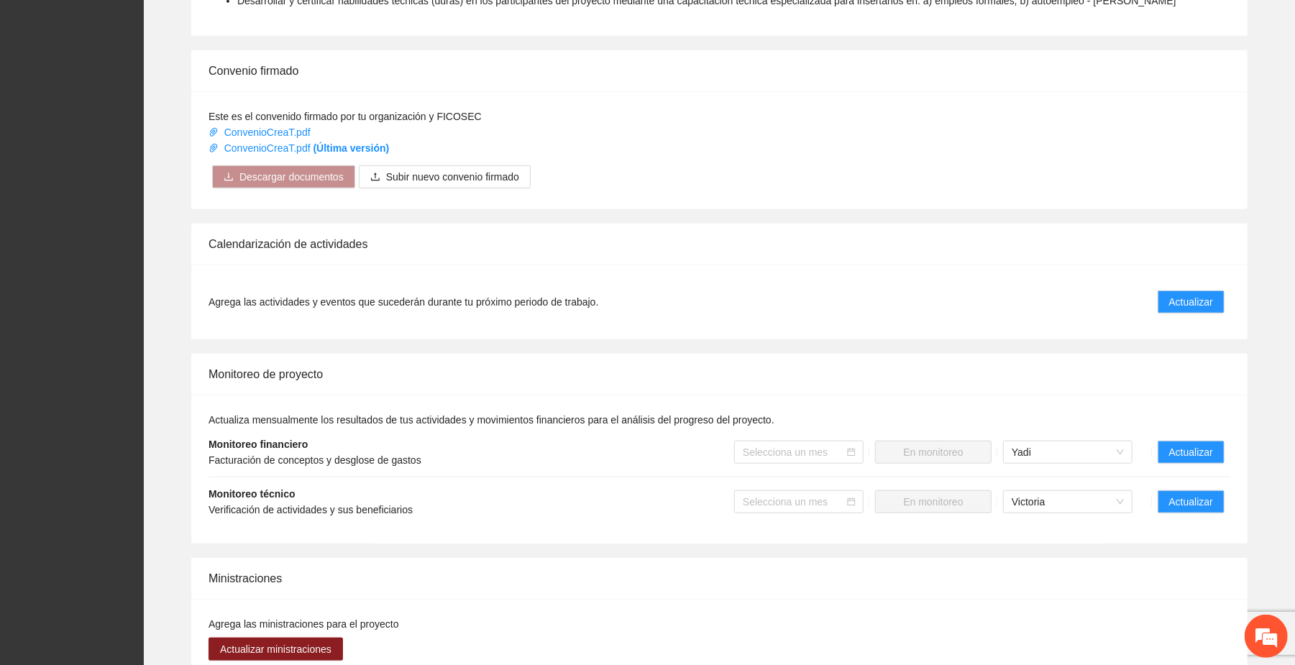
scroll to position [863, 0]
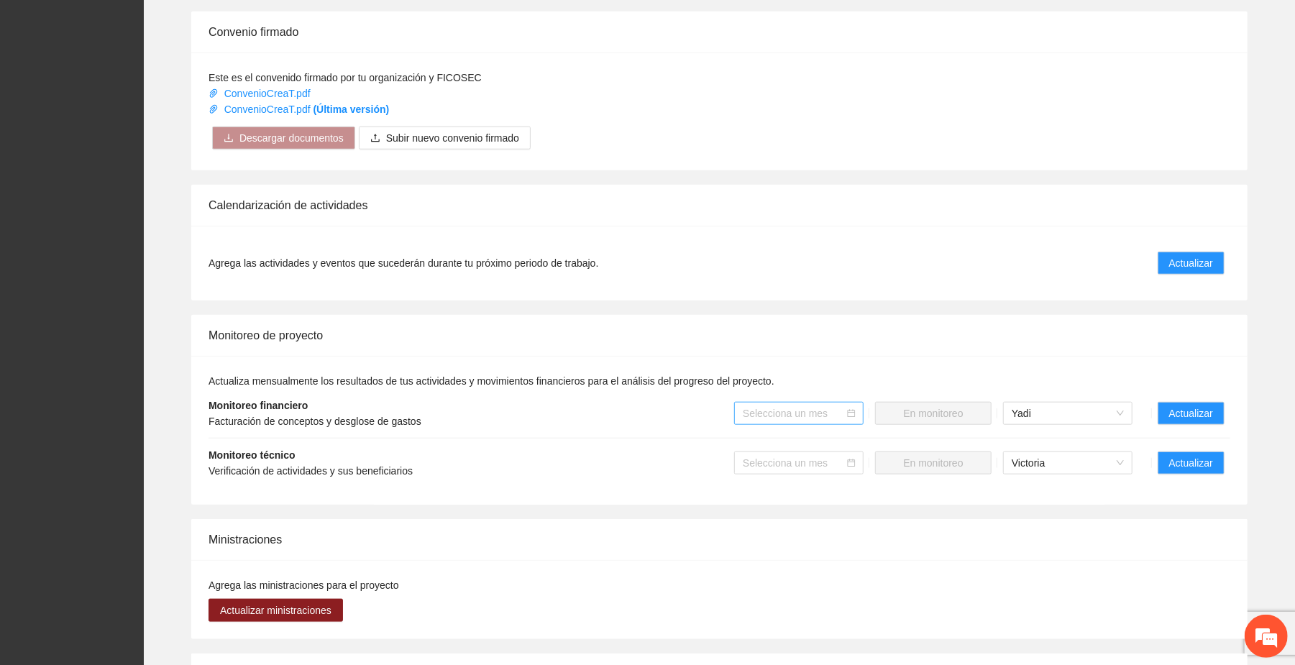
click at [733, 413] on icon "calendar" at bounding box center [851, 413] width 9 height 9
click at [733, 414] on input "search" at bounding box center [794, 414] width 102 height 22
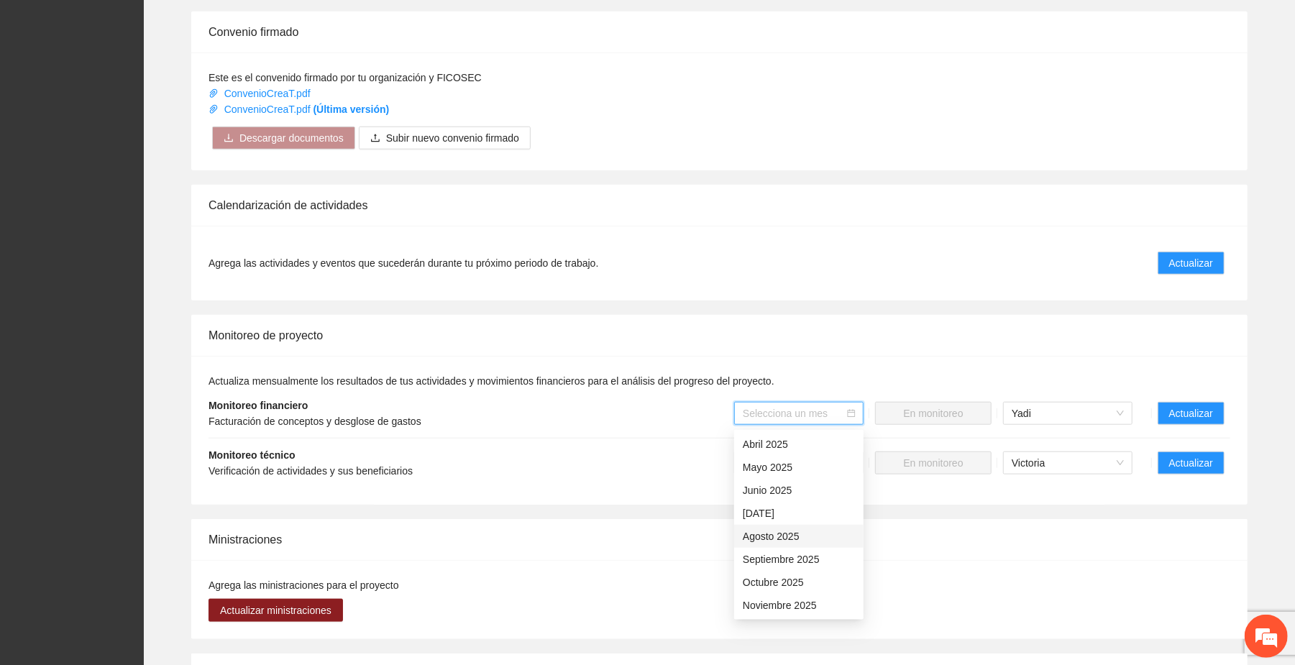
click at [733, 531] on div "Agosto 2025" at bounding box center [799, 537] width 112 height 16
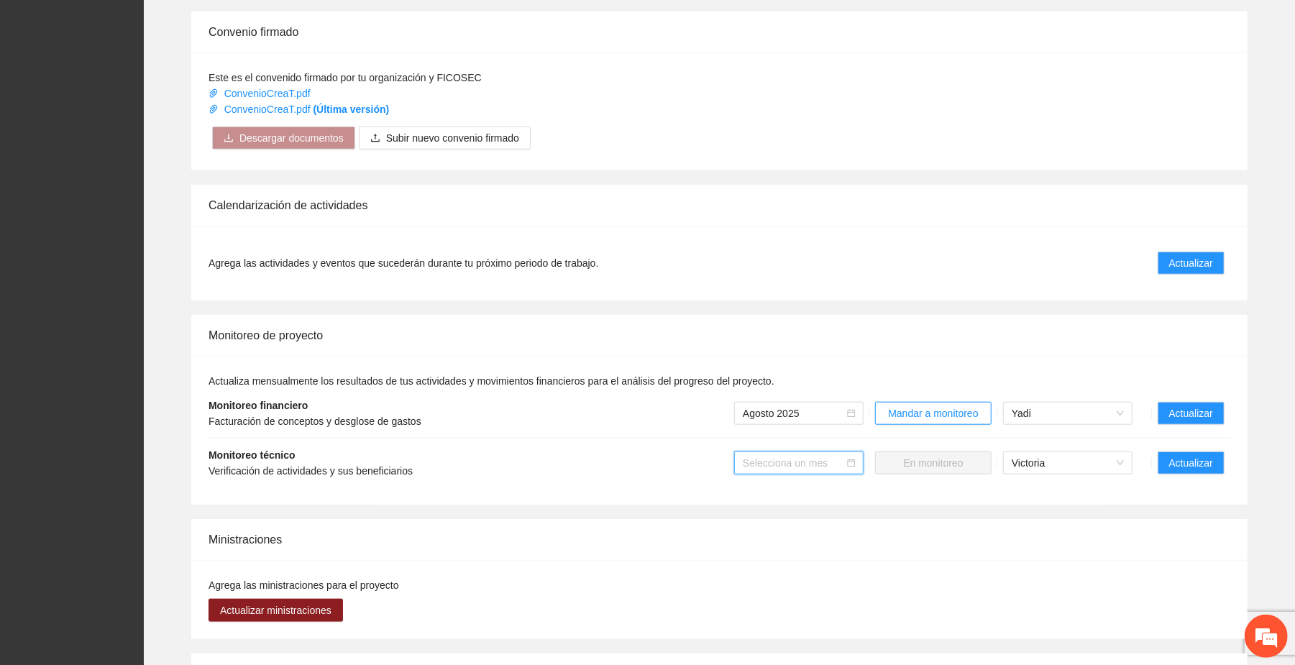
click at [733, 462] on input "search" at bounding box center [794, 463] width 102 height 22
click at [733, 584] on div "Agosto 2025" at bounding box center [799, 586] width 112 height 16
click at [733, 416] on span "Mandar a monitoreo" at bounding box center [933, 414] width 90 height 16
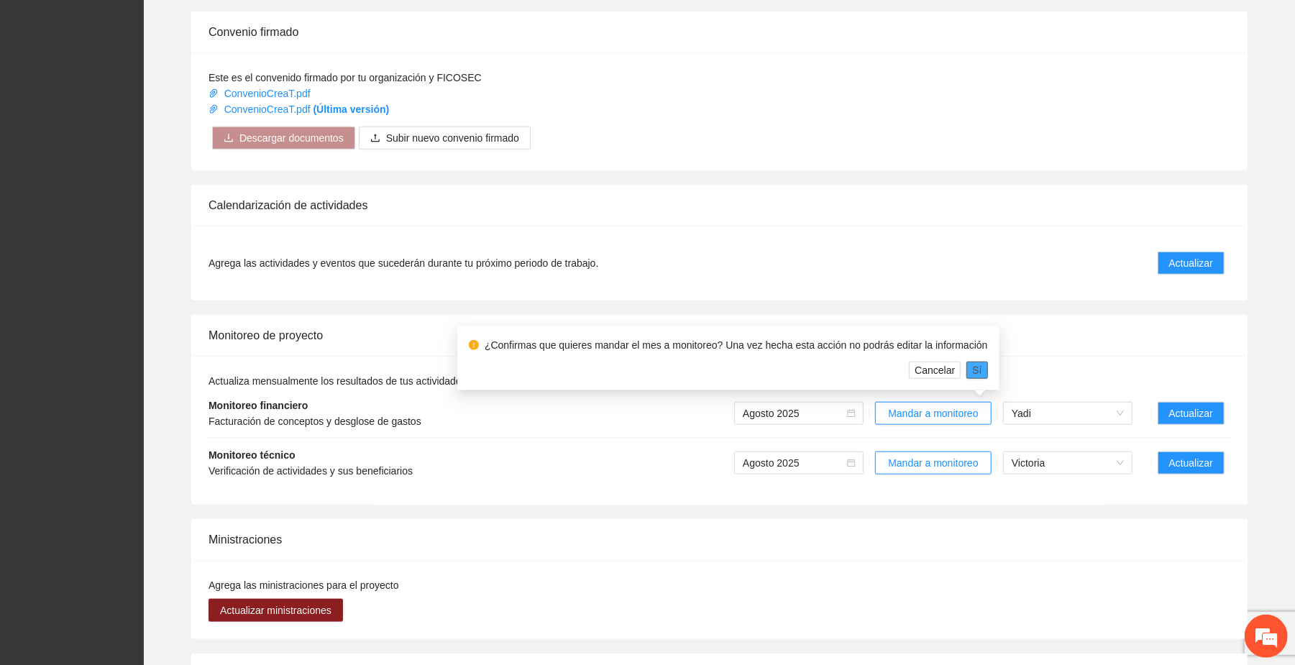
click at [733, 365] on span "Sí" at bounding box center [976, 370] width 9 height 16
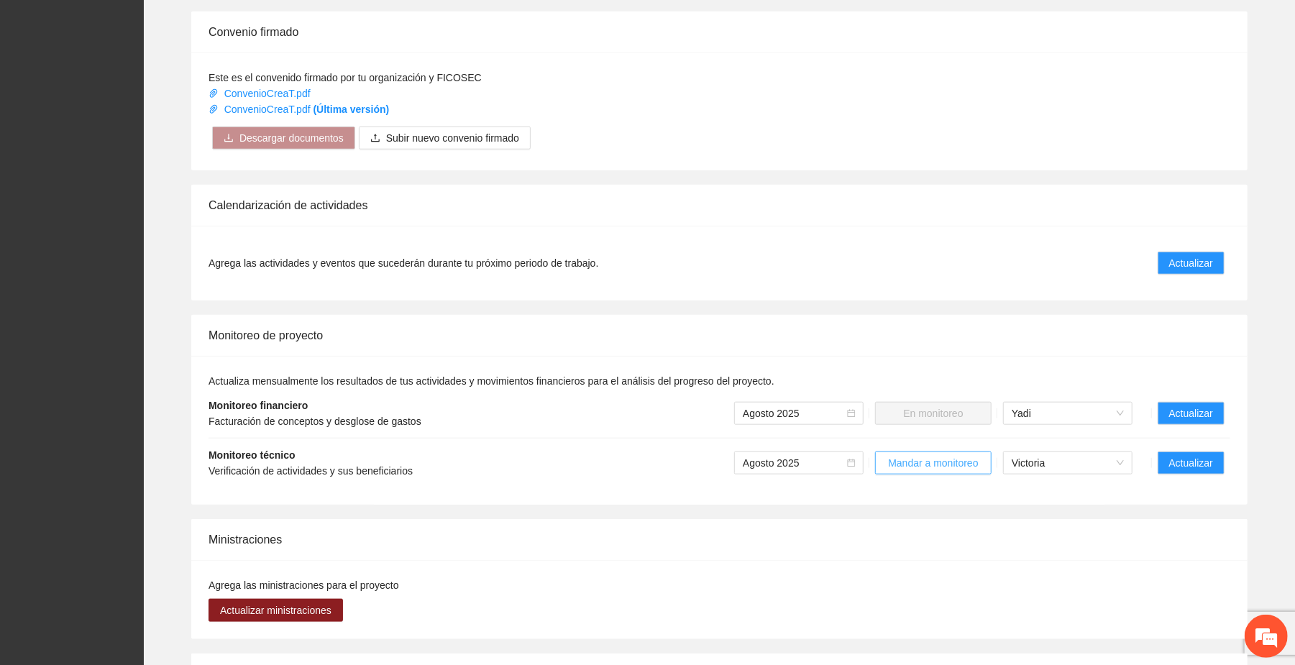
click at [733, 467] on span "Mandar a monitoreo" at bounding box center [933, 463] width 90 height 16
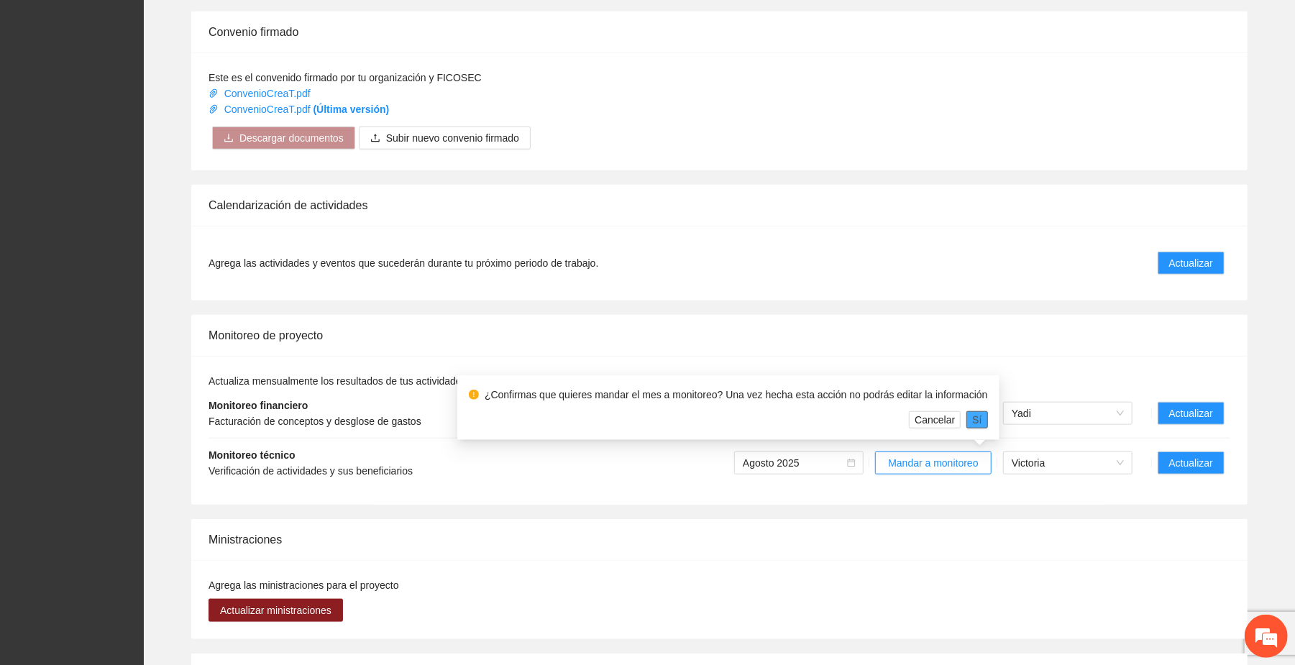
click at [733, 418] on span "Sí" at bounding box center [976, 420] width 9 height 16
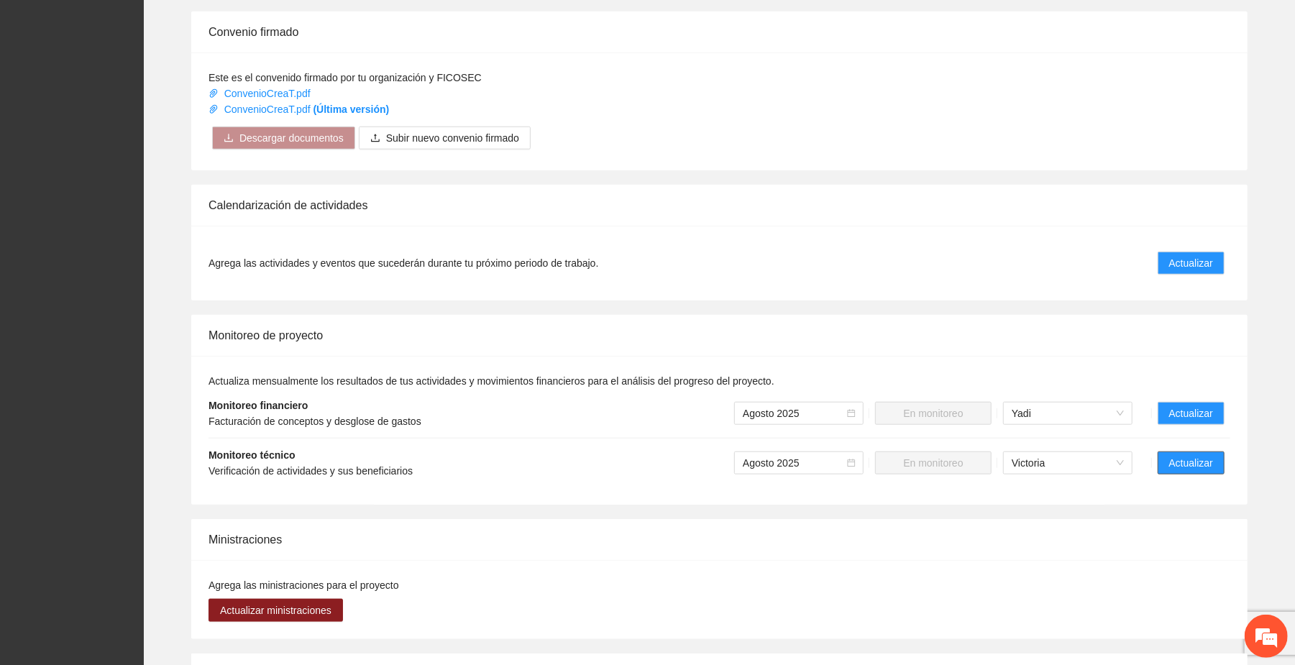
click at [733, 467] on span "Actualizar" at bounding box center [1191, 463] width 44 height 16
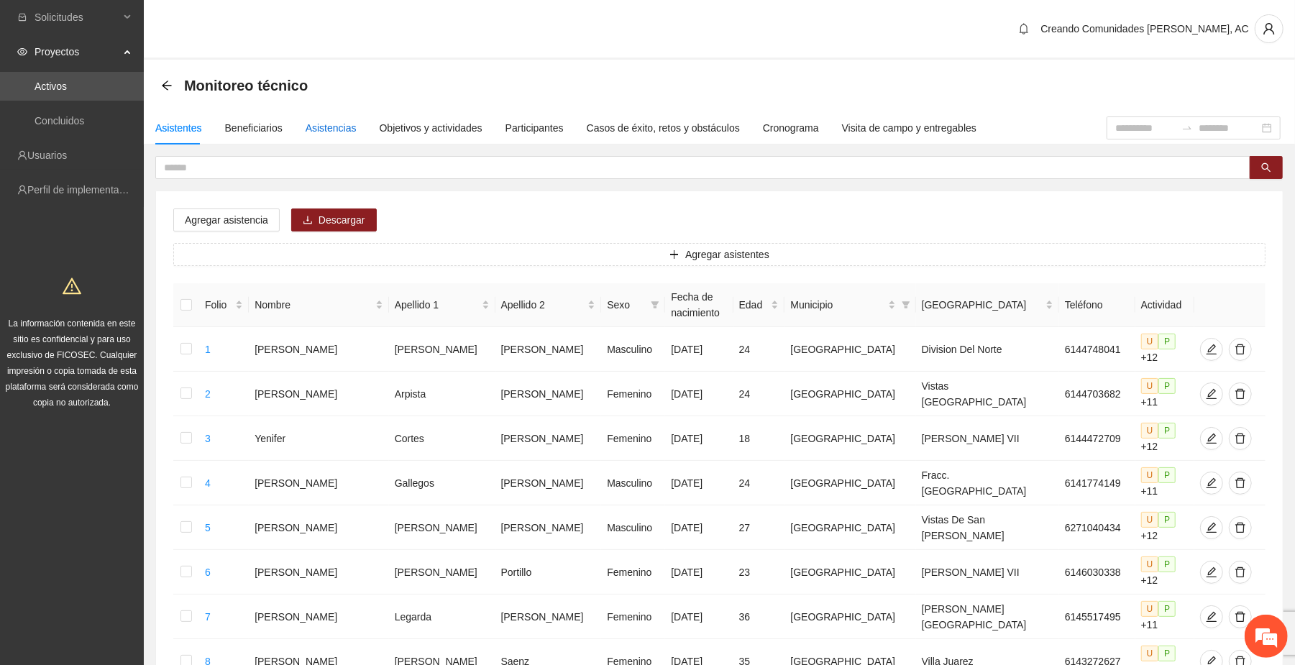
click at [318, 125] on div "Asistencias" at bounding box center [331, 128] width 51 height 16
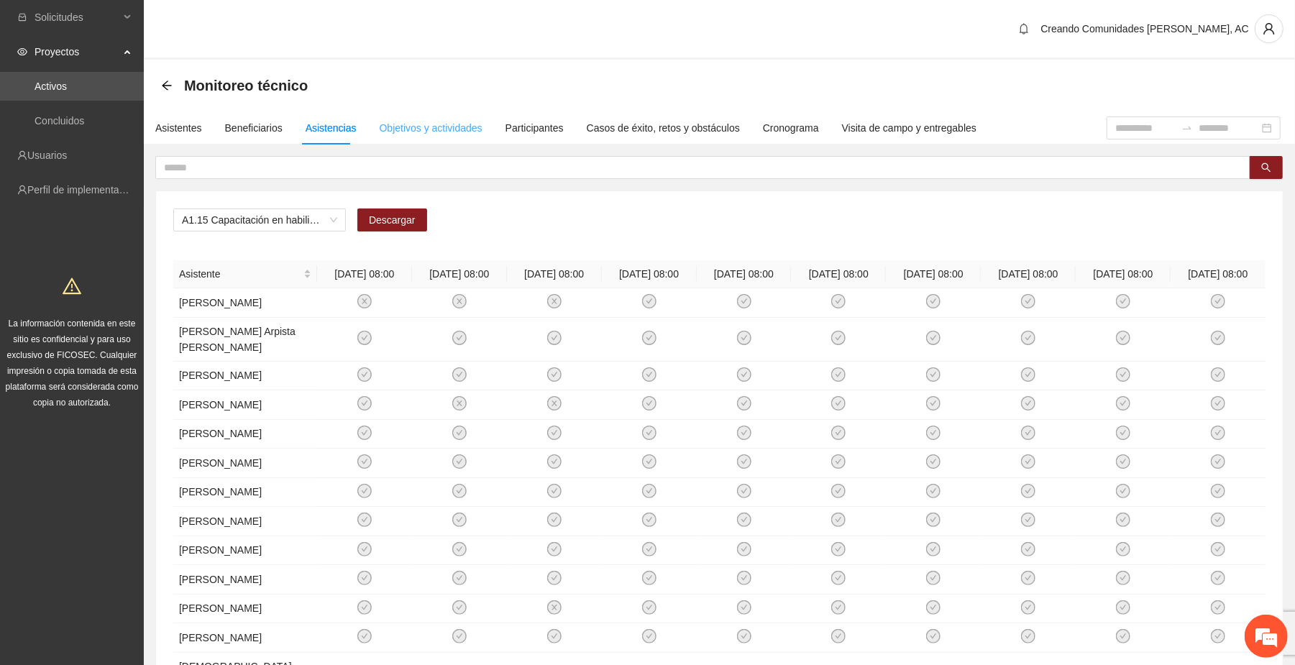
click at [424, 119] on div "Objetivos y actividades" at bounding box center [431, 127] width 103 height 33
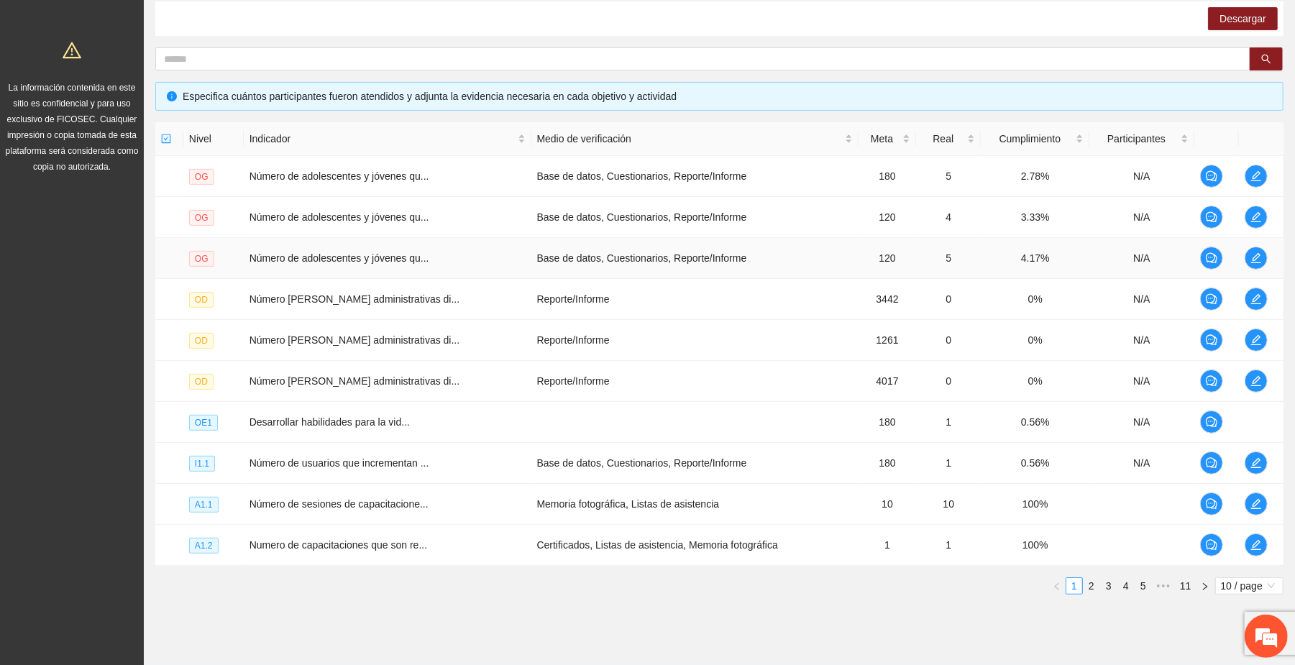
scroll to position [278, 0]
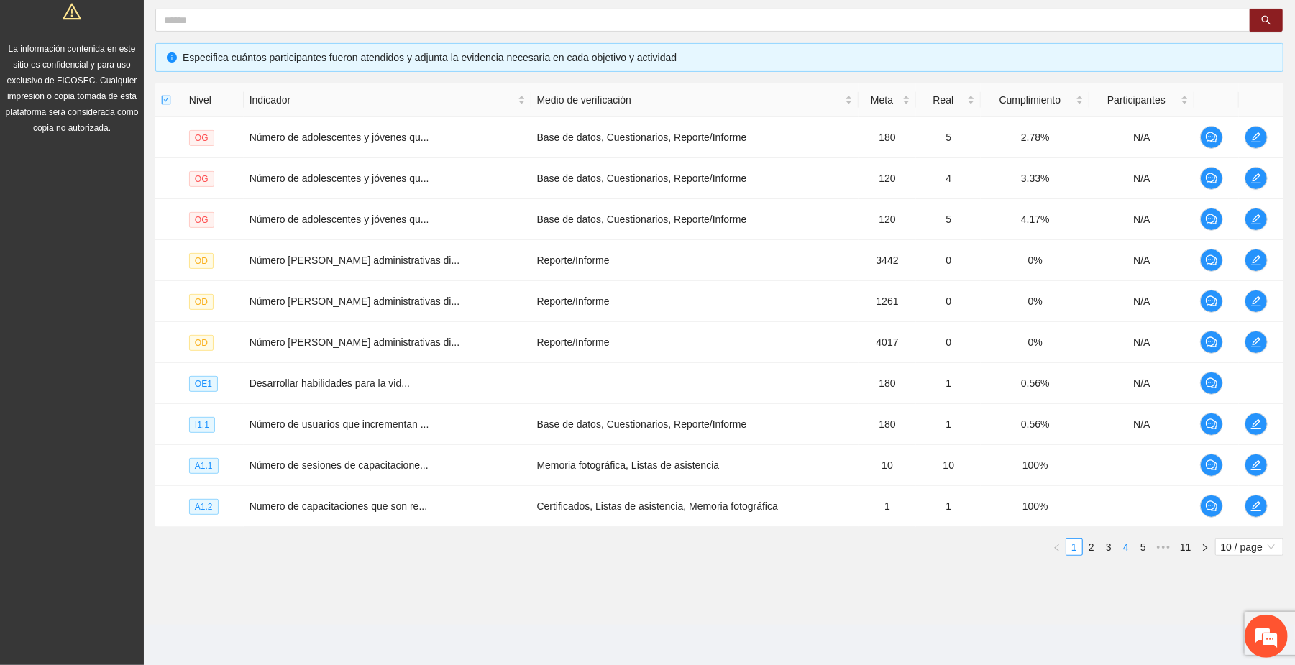
click at [733, 542] on link "4" at bounding box center [1126, 547] width 16 height 16
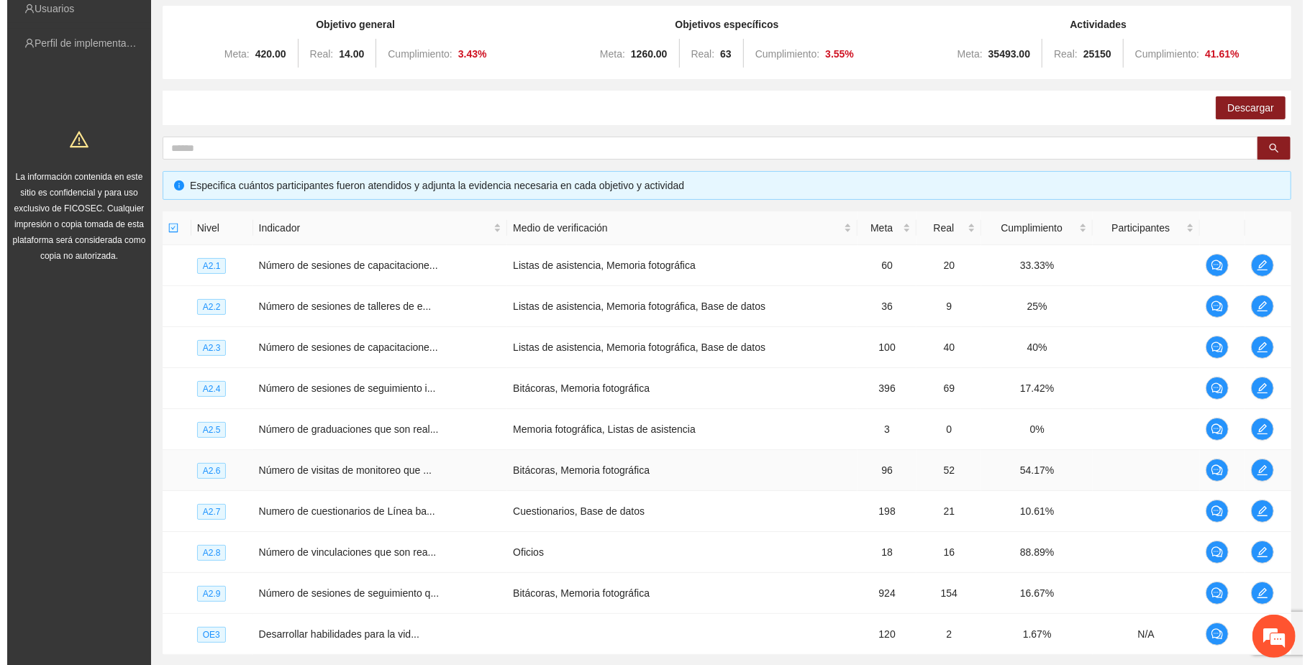
scroll to position [0, 0]
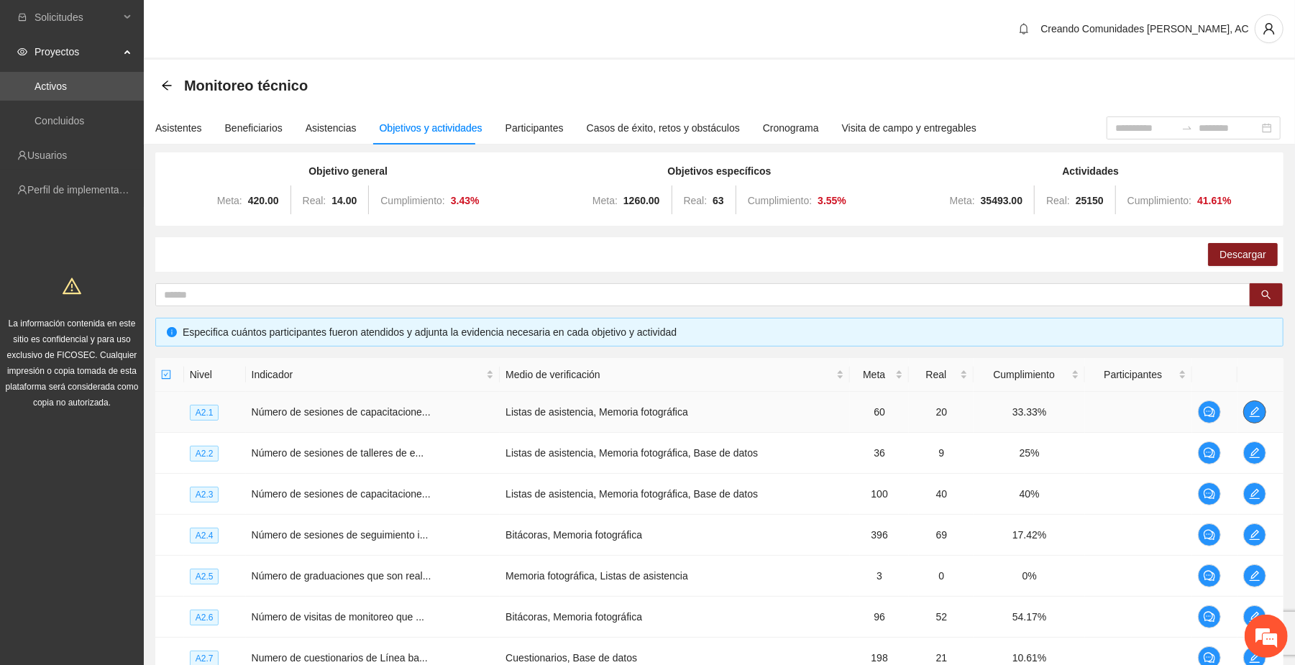
click at [733, 413] on icon "edit" at bounding box center [1255, 412] width 12 height 12
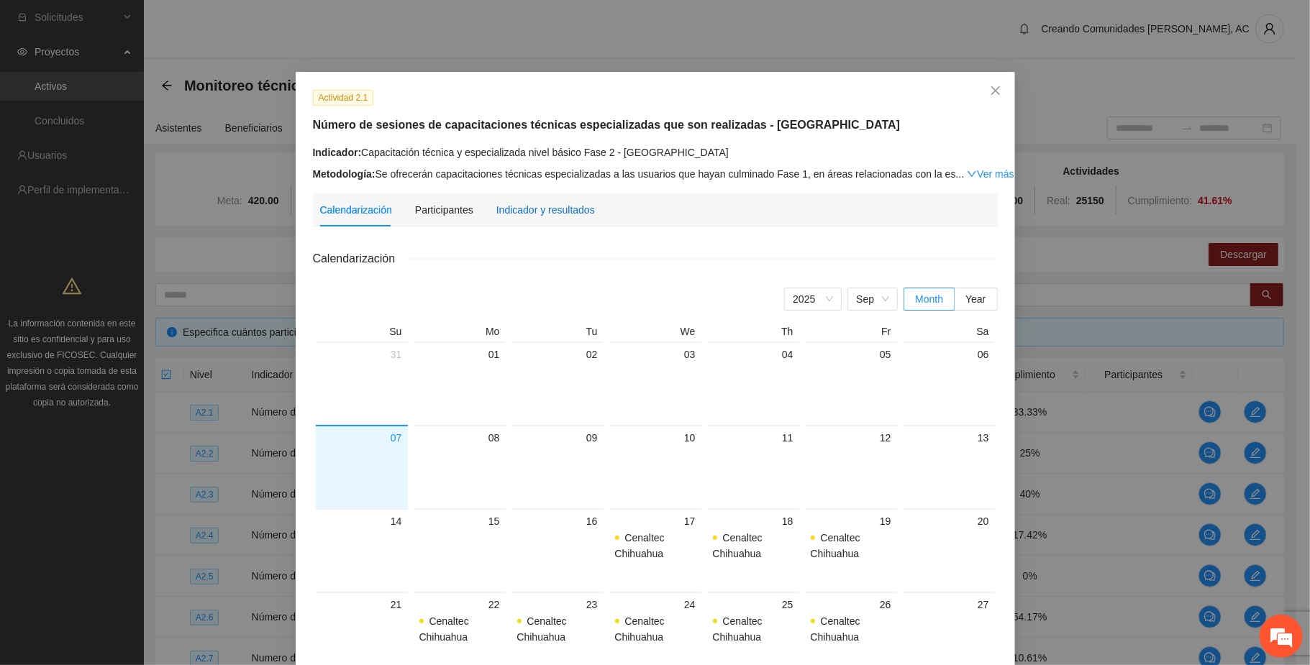
click at [541, 208] on div "Indicador y resultados" at bounding box center [545, 210] width 99 height 16
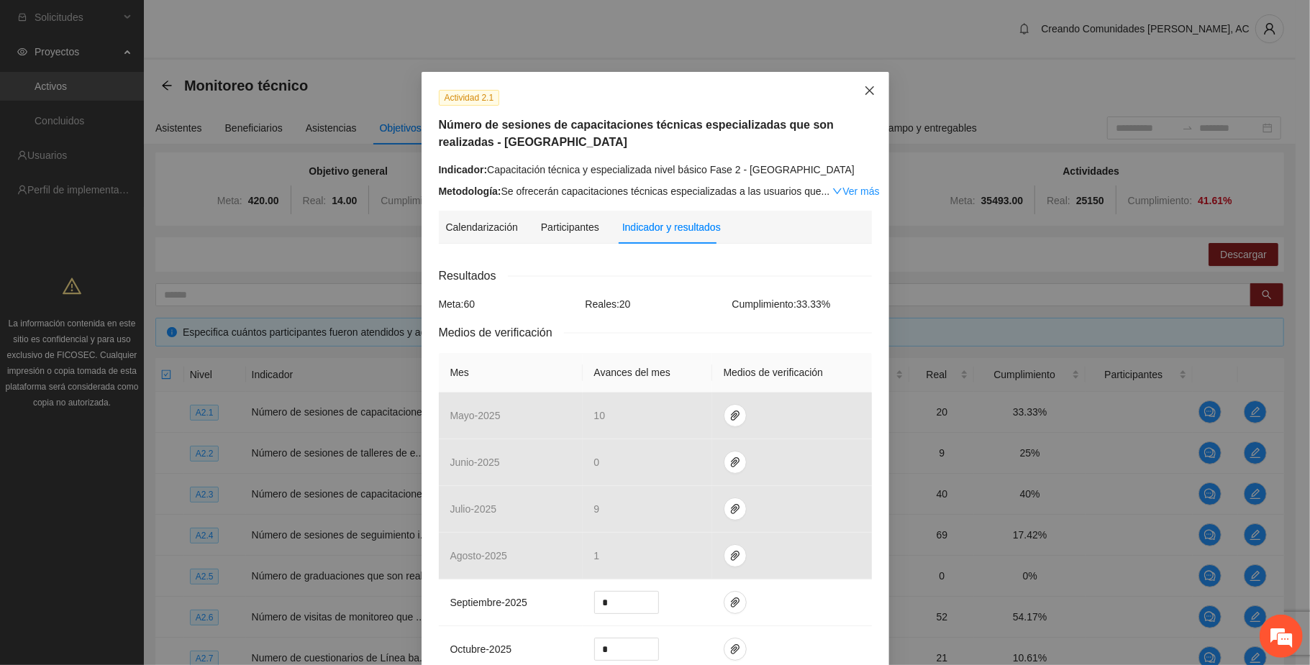
click at [733, 90] on icon "close" at bounding box center [870, 91] width 12 height 12
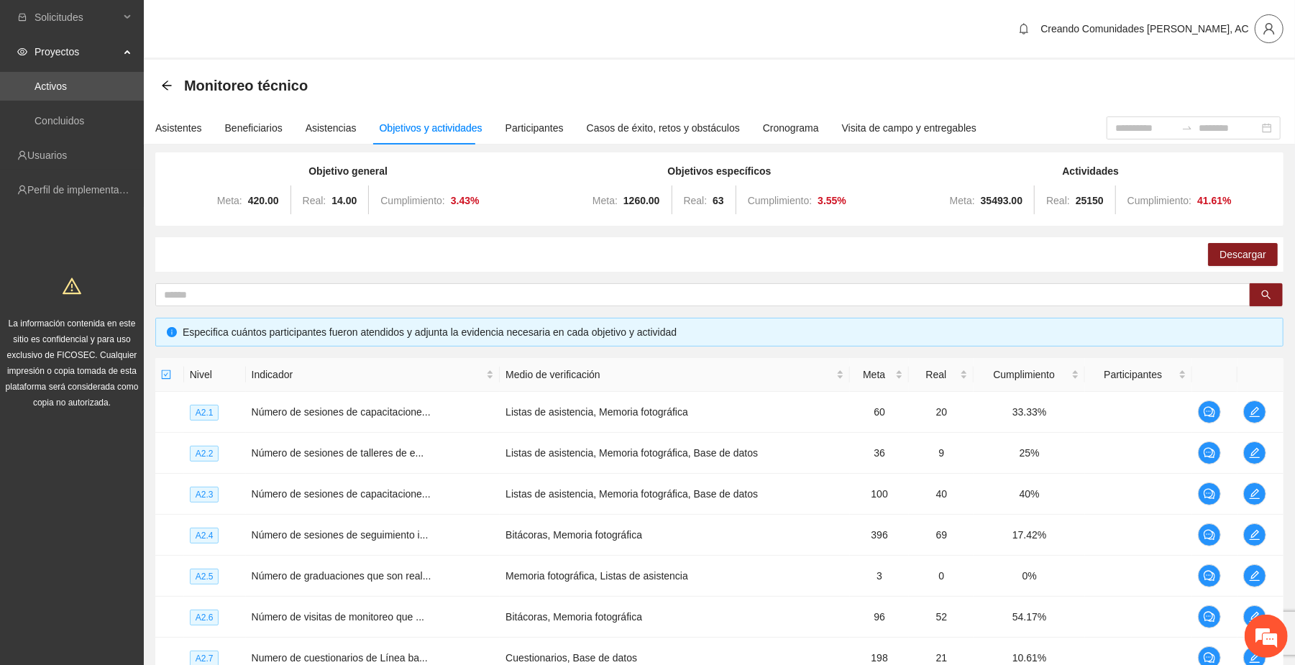
click at [733, 33] on icon "user" at bounding box center [1269, 28] width 13 height 13
click at [733, 82] on span "Cerrar sesión" at bounding box center [1232, 84] width 91 height 16
